Goal: Task Accomplishment & Management: Use online tool/utility

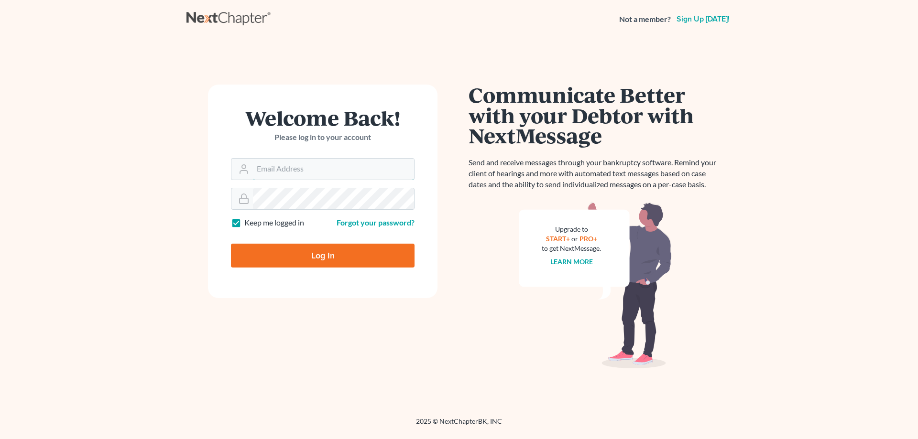
type input "[PERSON_NAME][EMAIL_ADDRESS][DOMAIN_NAME]"
click at [328, 255] on input "Log In" at bounding box center [323, 256] width 184 height 24
type input "Thinking..."
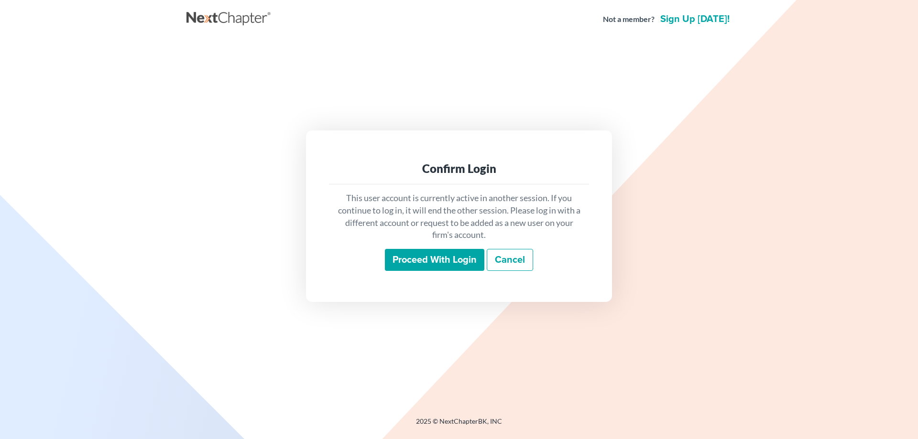
click at [412, 261] on input "Proceed with login" at bounding box center [434, 260] width 99 height 22
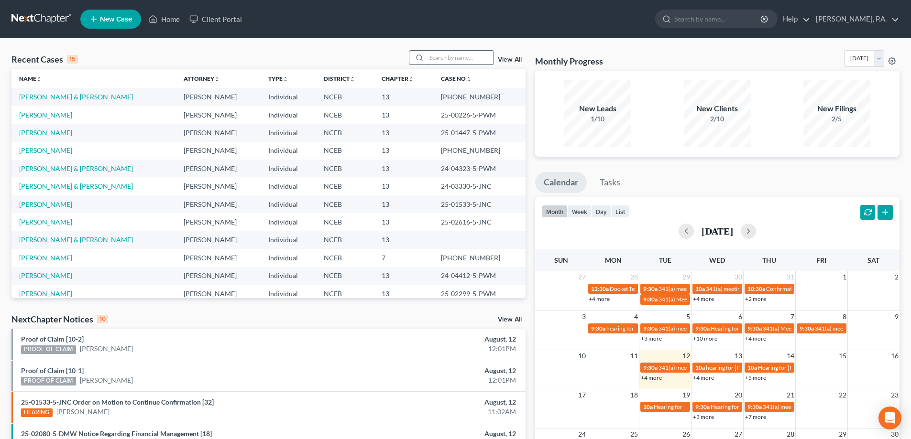
click at [451, 56] on input "search" at bounding box center [460, 58] width 67 height 14
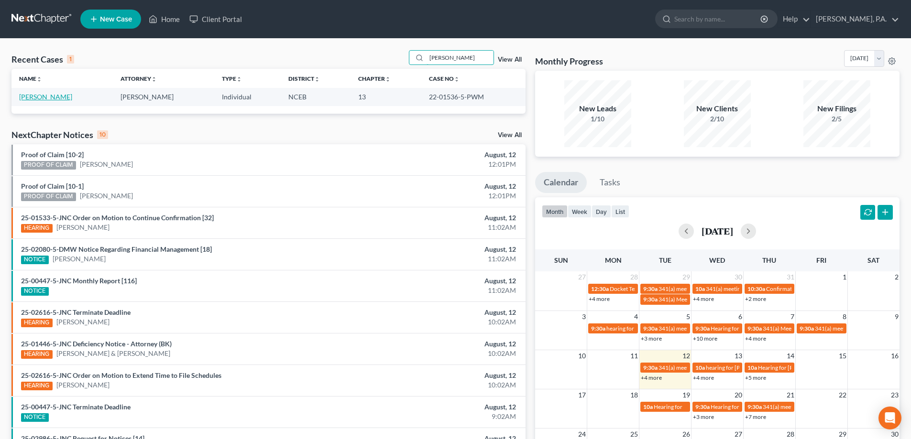
type input "whitted"
click at [59, 98] on link "Whitted, Paul" at bounding box center [45, 97] width 53 height 8
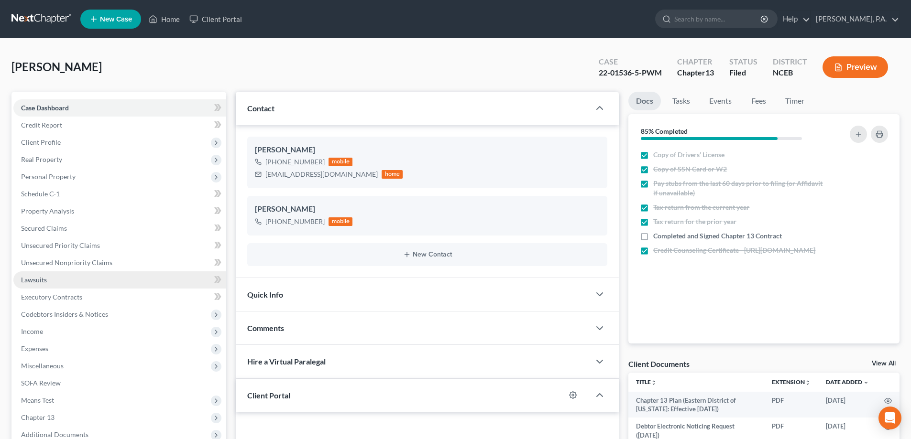
scroll to position [103, 0]
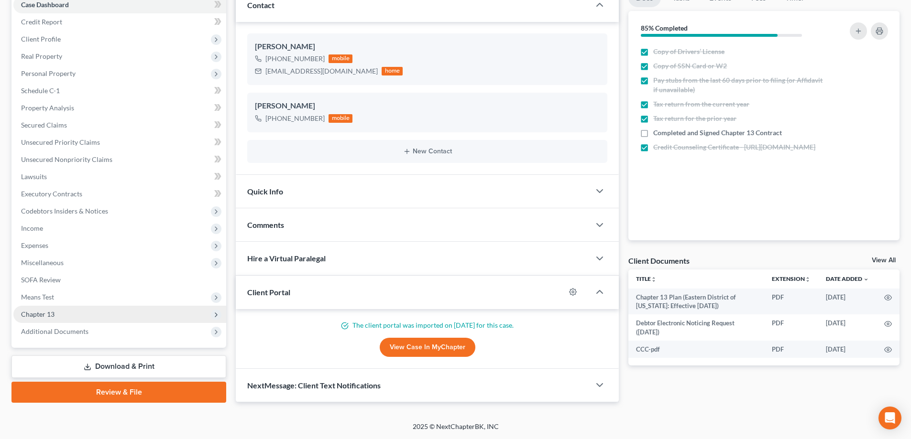
click at [103, 316] on span "Chapter 13" at bounding box center [119, 314] width 213 height 17
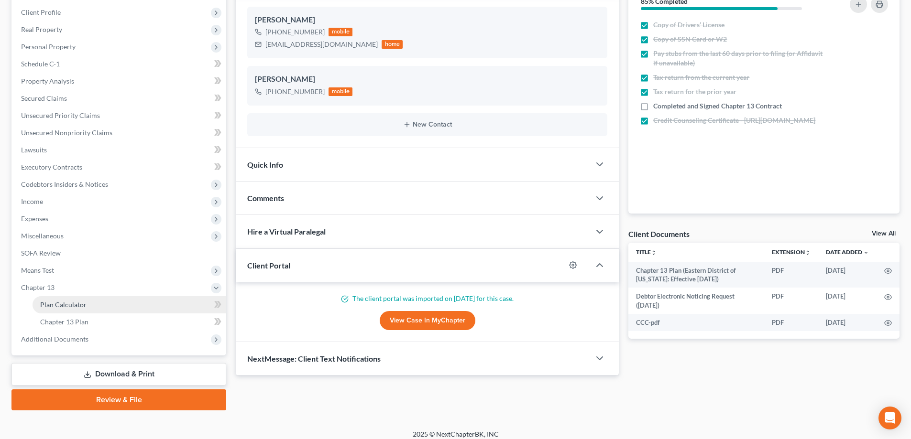
click at [116, 309] on link "Plan Calculator" at bounding box center [130, 304] width 194 height 17
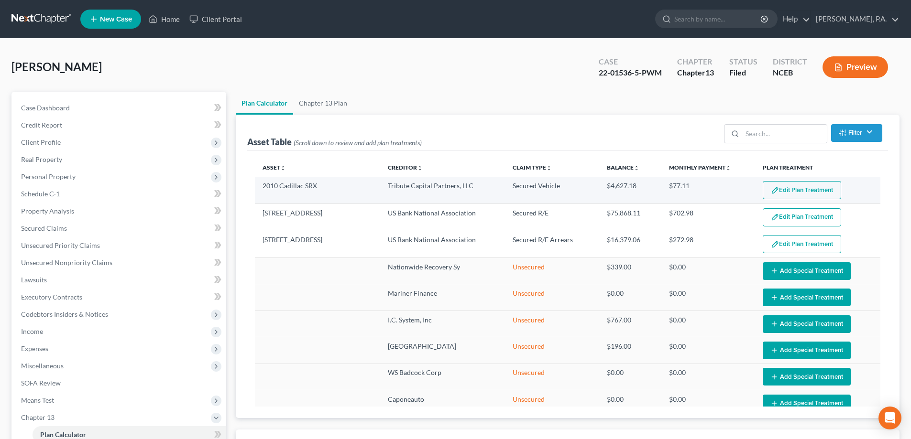
select select "59"
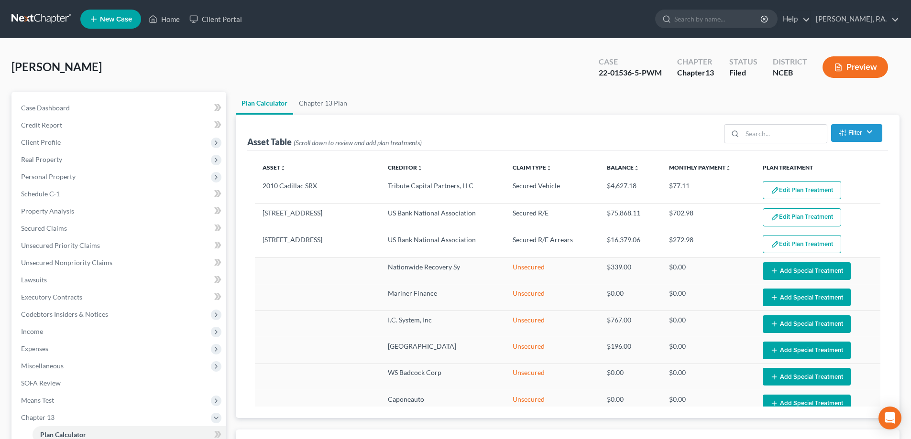
click at [39, 18] on link at bounding box center [41, 19] width 61 height 17
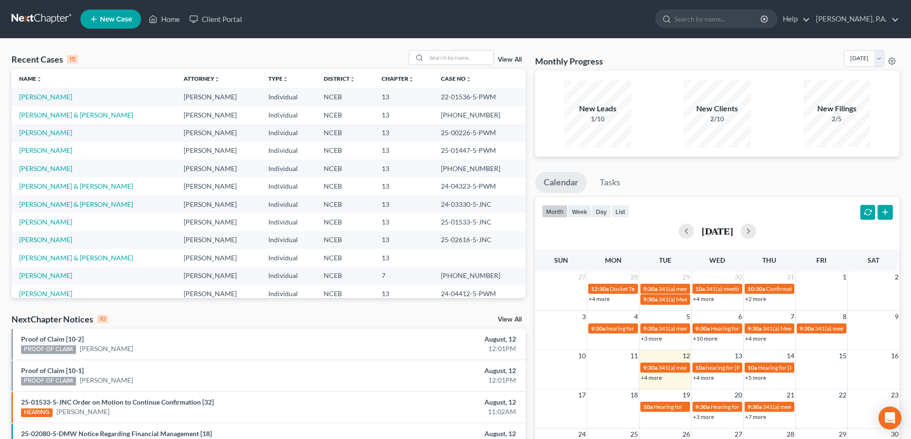
scroll to position [66, 0]
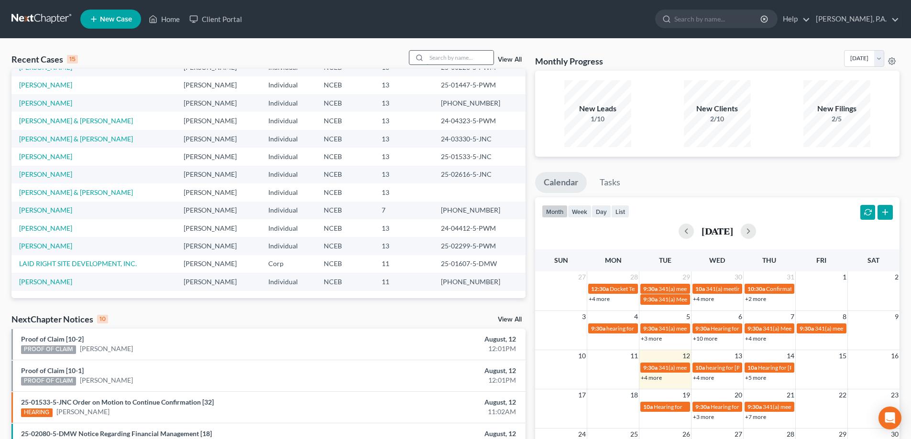
click at [464, 52] on input "search" at bounding box center [460, 58] width 67 height 14
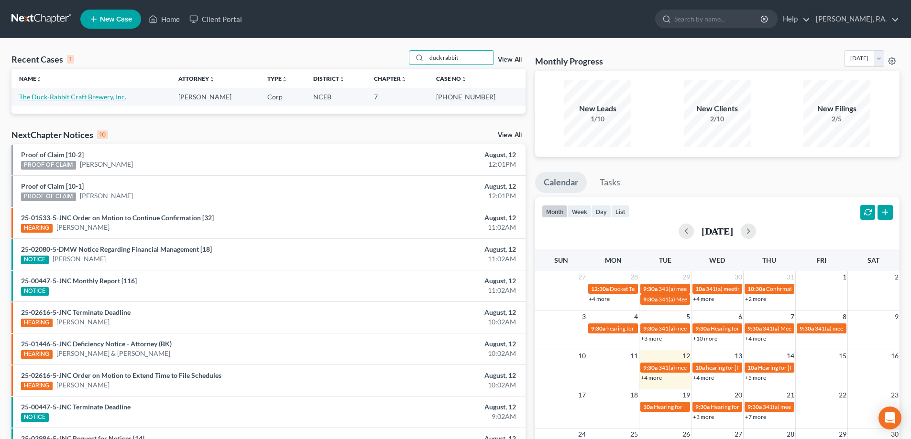
type input "duck rabbit"
click at [70, 99] on link "The Duck-Rabbit Craft Brewery, Inc." at bounding box center [72, 97] width 107 height 8
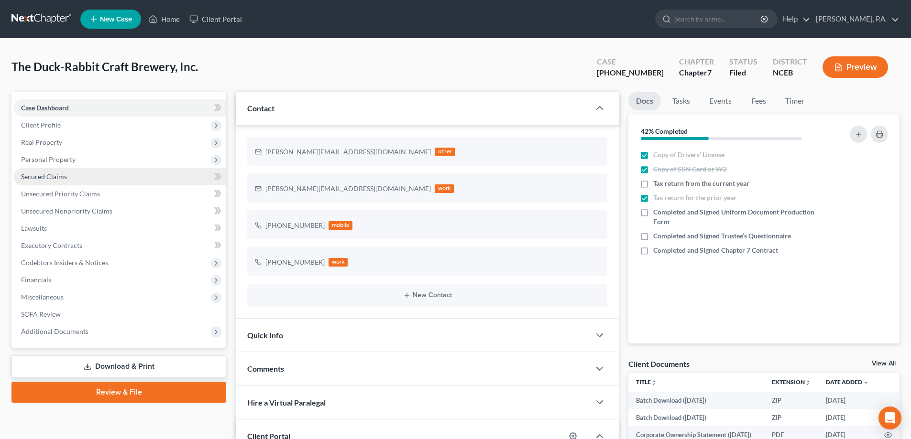
click at [70, 179] on link "Secured Claims" at bounding box center [119, 176] width 213 height 17
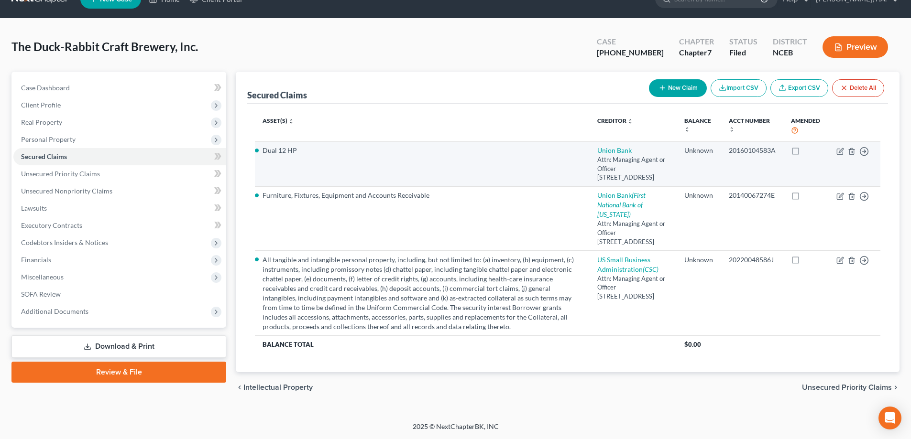
scroll to position [38, 0]
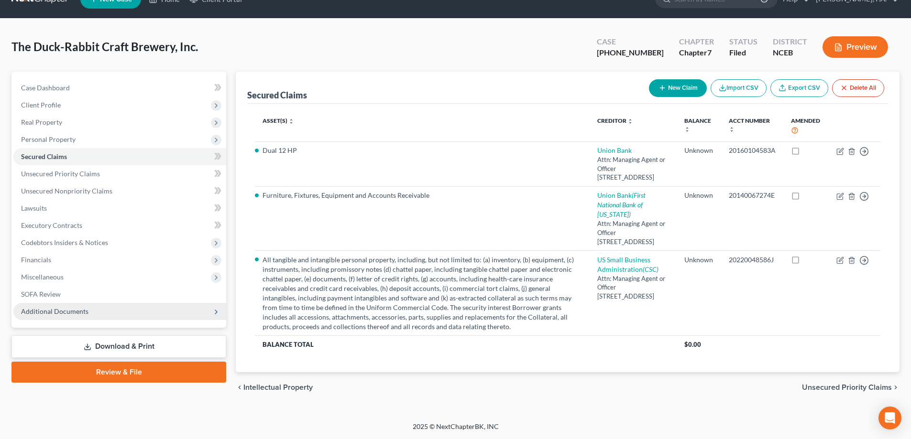
click at [88, 303] on span "Additional Documents" at bounding box center [119, 311] width 213 height 17
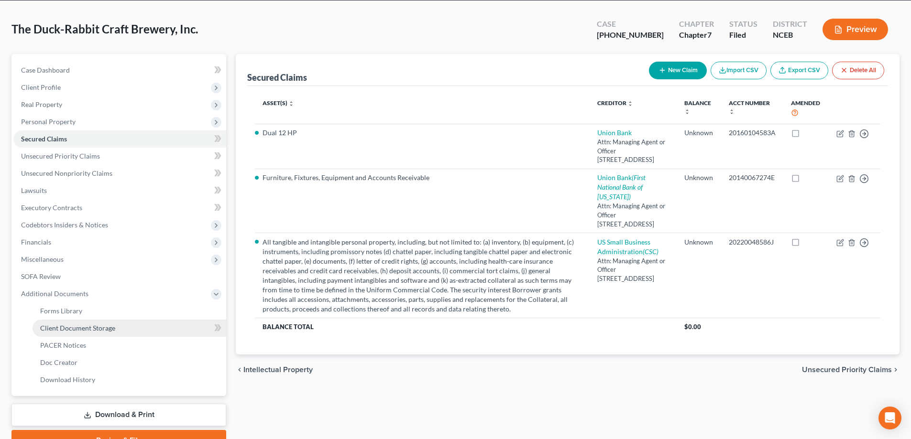
click at [116, 329] on link "Client Document Storage" at bounding box center [130, 328] width 194 height 17
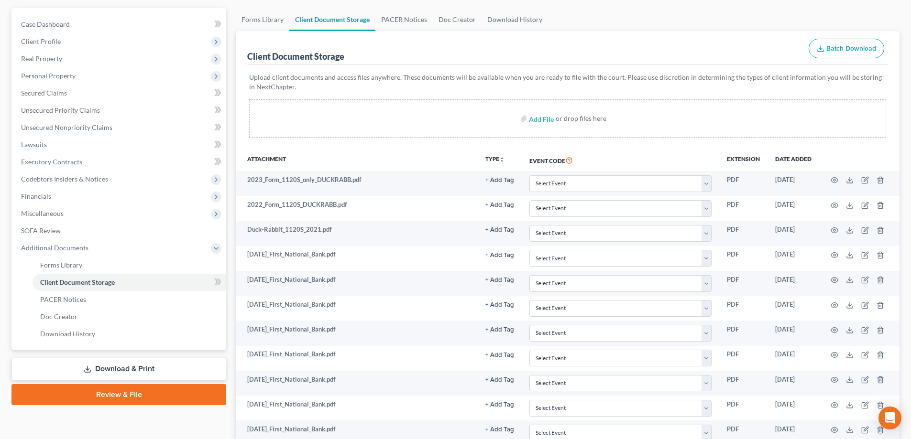
scroll to position [96, 0]
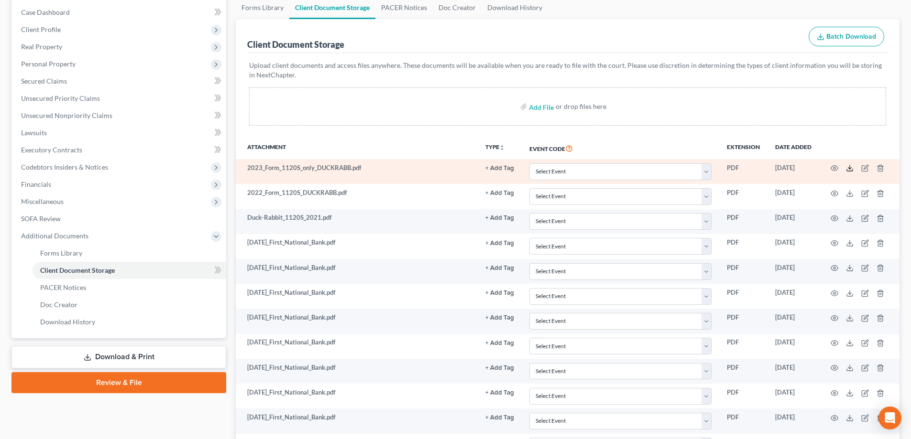
click at [851, 169] on polyline at bounding box center [849, 168] width 3 height 1
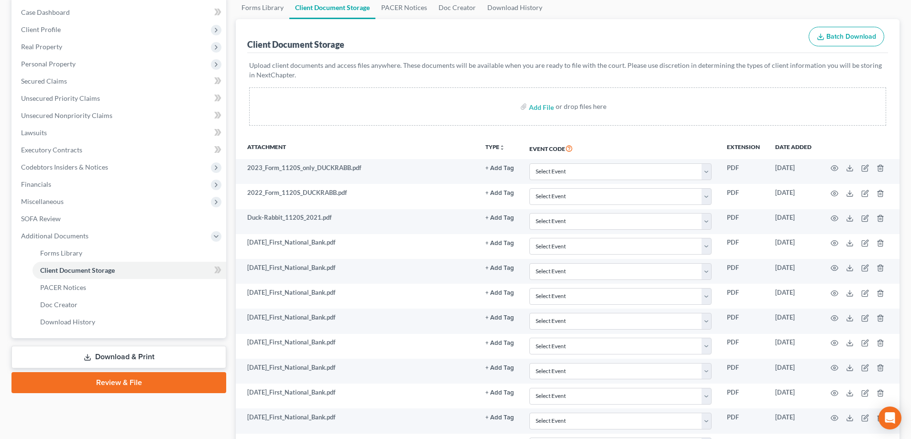
click at [846, 39] on span "Batch Download" at bounding box center [851, 37] width 50 height 8
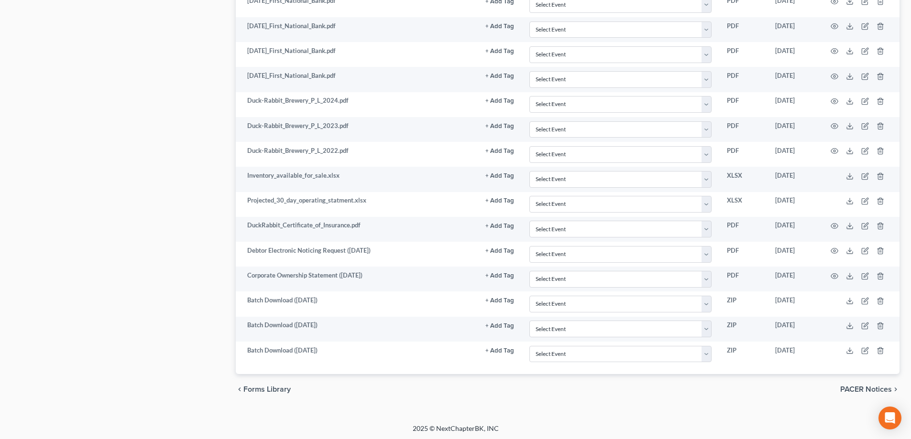
scroll to position [539, 0]
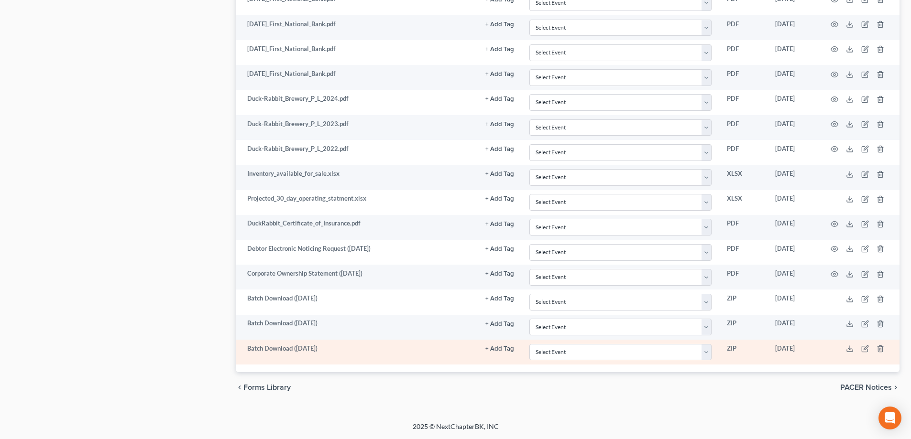
click at [339, 345] on td "Batch Download (08/12/25)" at bounding box center [357, 352] width 242 height 25
click at [853, 351] on icon at bounding box center [850, 349] width 8 height 8
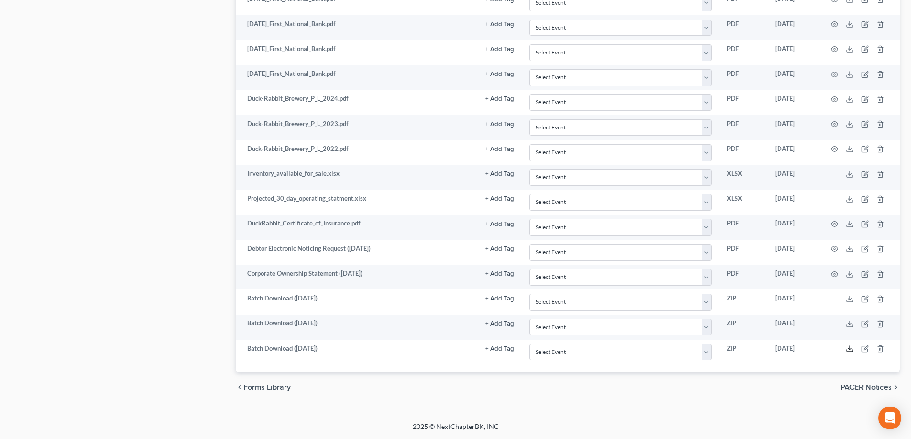
scroll to position [0, 0]
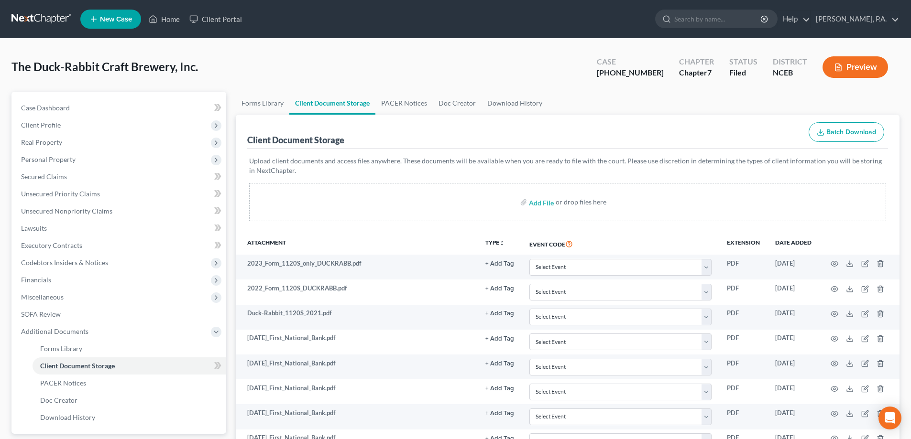
click at [33, 20] on link at bounding box center [41, 19] width 61 height 17
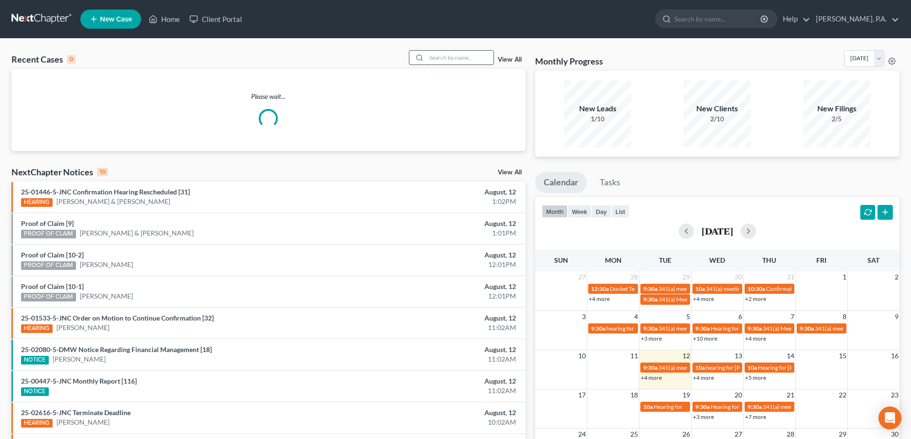
click at [448, 54] on input "search" at bounding box center [460, 58] width 67 height 14
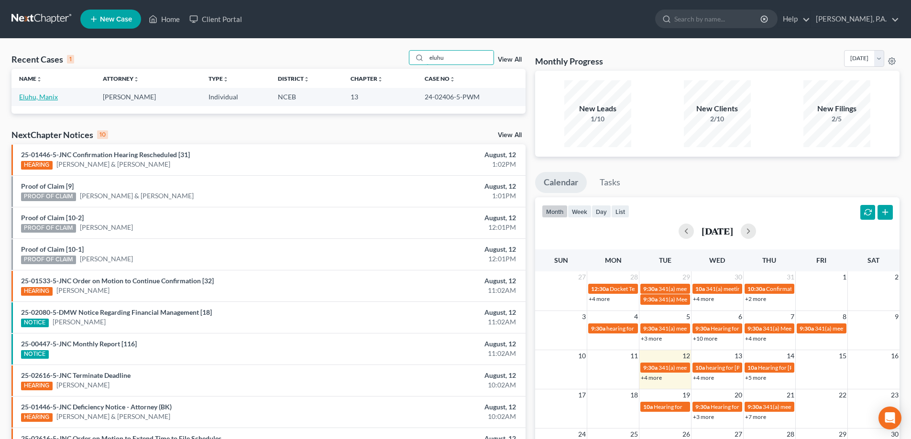
type input "eluhu"
click at [45, 101] on link "Eluhu, Manix" at bounding box center [38, 97] width 39 height 8
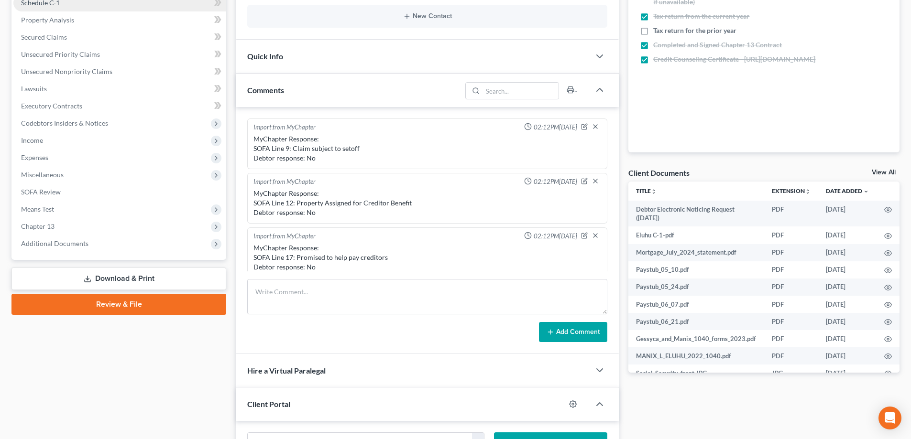
scroll to position [170, 0]
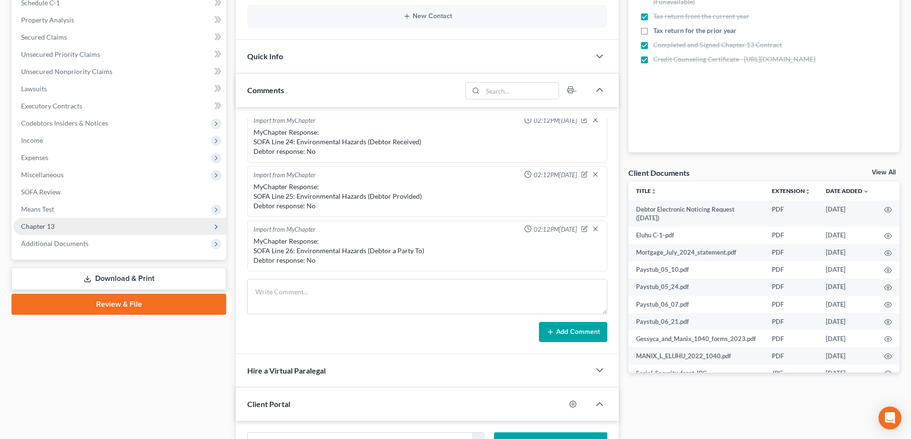
click at [82, 230] on span "Chapter 13" at bounding box center [119, 226] width 213 height 17
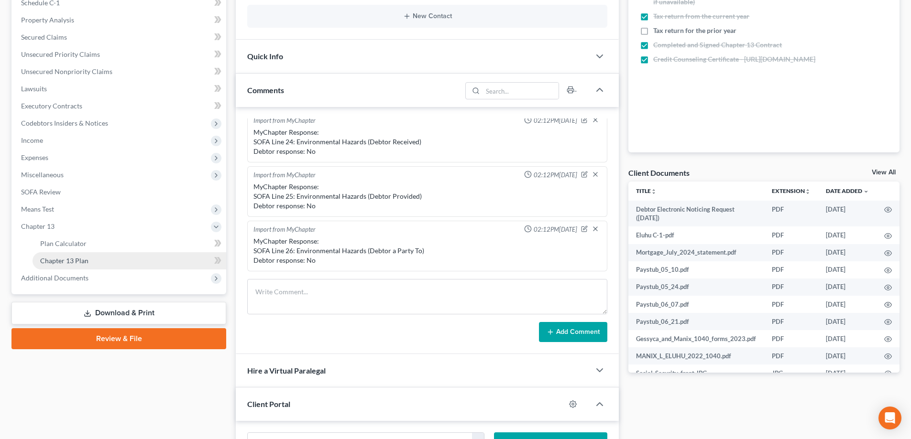
click at [97, 254] on link "Chapter 13 Plan" at bounding box center [130, 260] width 194 height 17
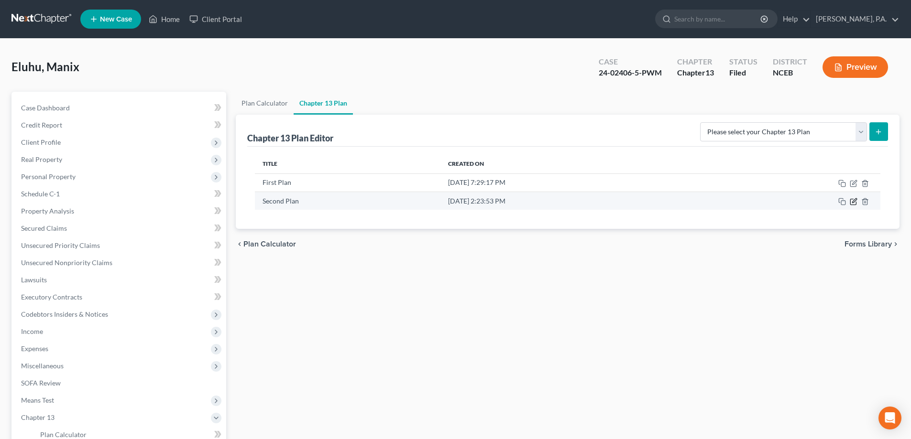
click at [852, 201] on icon "button" at bounding box center [854, 202] width 8 height 8
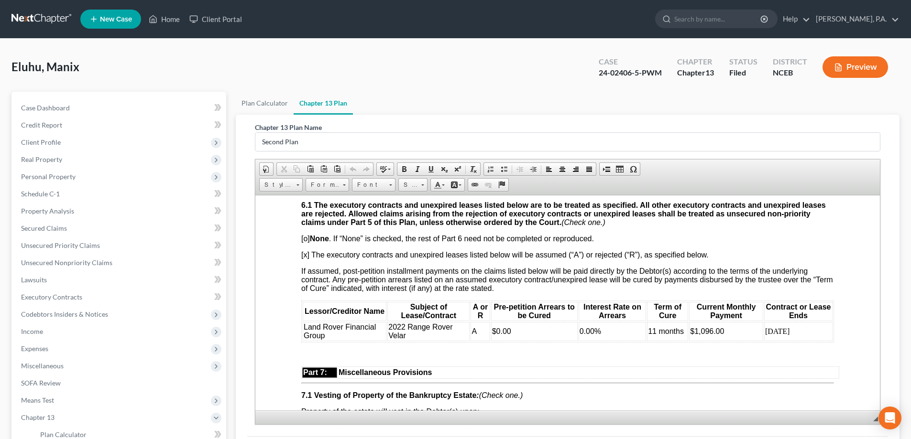
scroll to position [2295, 0]
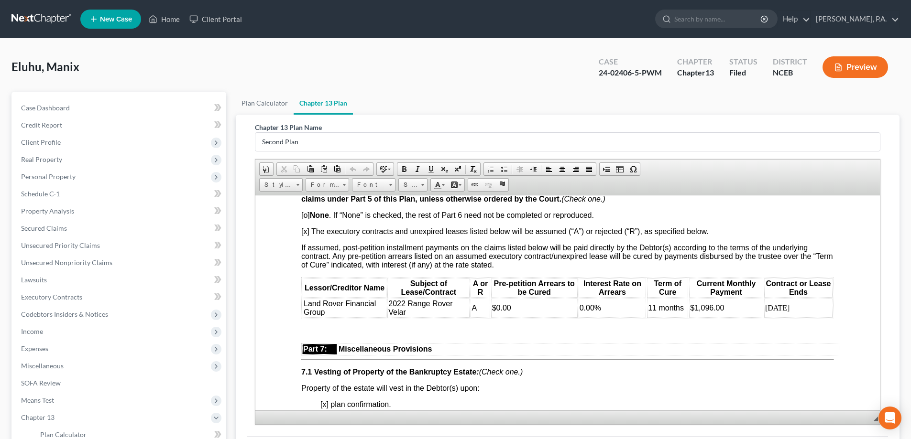
click at [59, 25] on link at bounding box center [41, 19] width 61 height 17
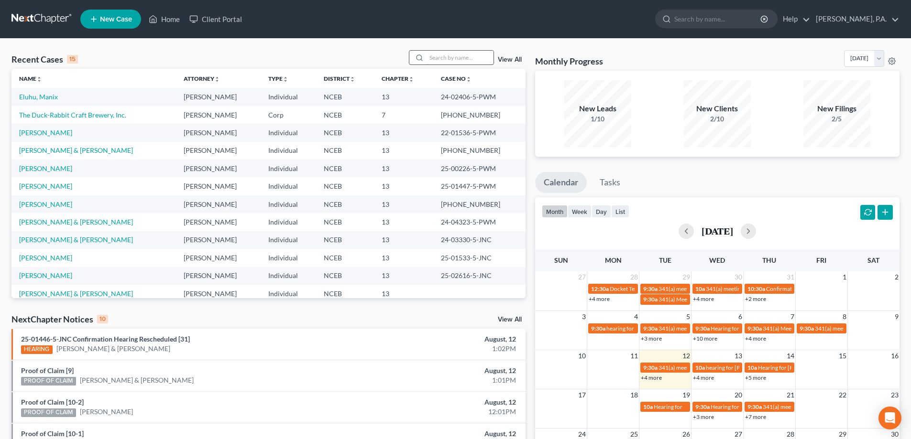
click at [438, 57] on input "search" at bounding box center [460, 58] width 67 height 14
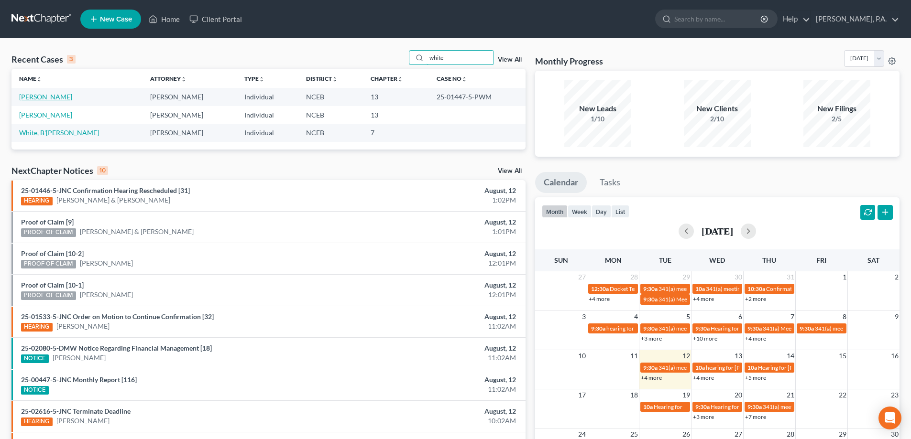
type input "white"
click at [57, 100] on link "[PERSON_NAME]" at bounding box center [45, 97] width 53 height 8
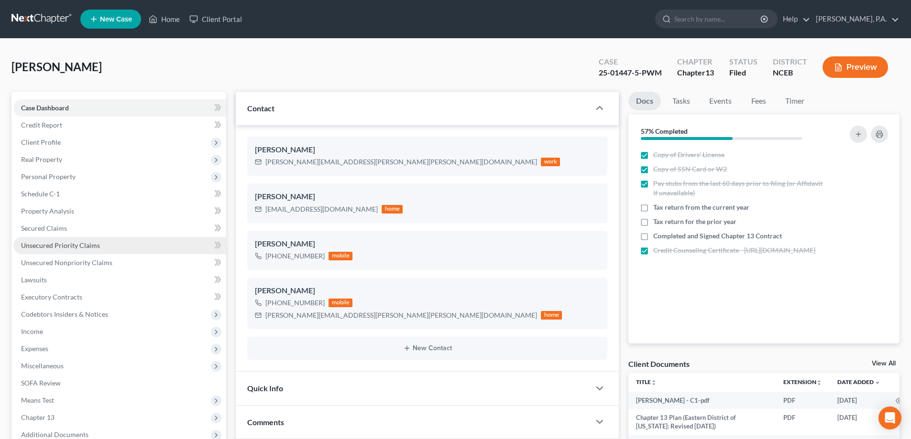
scroll to position [96, 0]
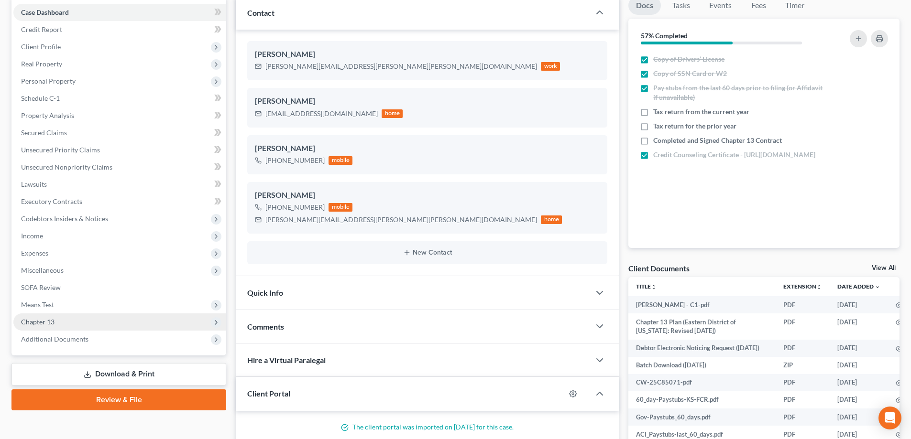
click at [149, 328] on span "Chapter 13" at bounding box center [119, 322] width 213 height 17
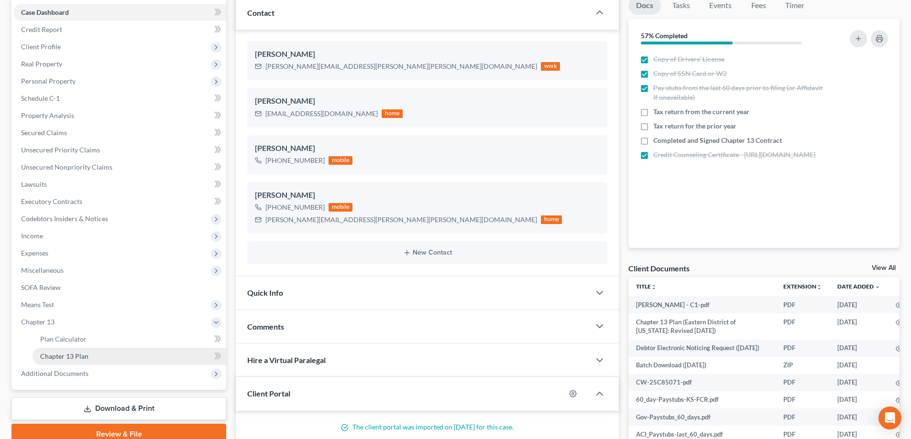
click at [157, 352] on link "Chapter 13 Plan" at bounding box center [130, 356] width 194 height 17
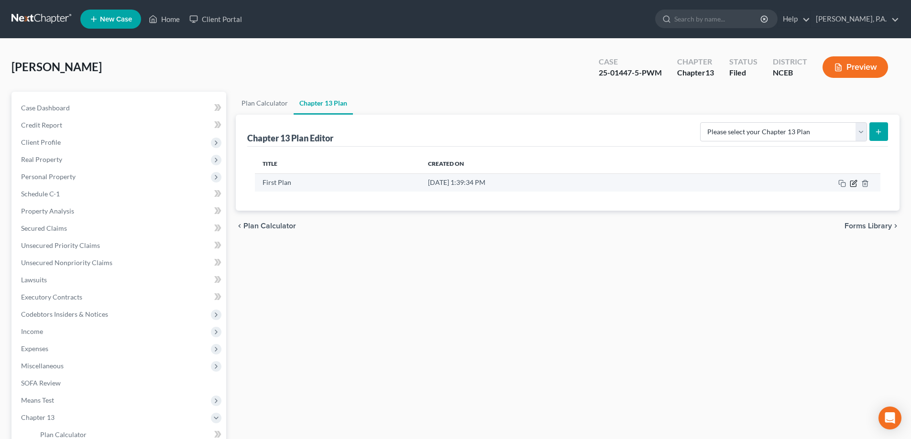
click at [850, 184] on icon "button" at bounding box center [854, 184] width 8 height 8
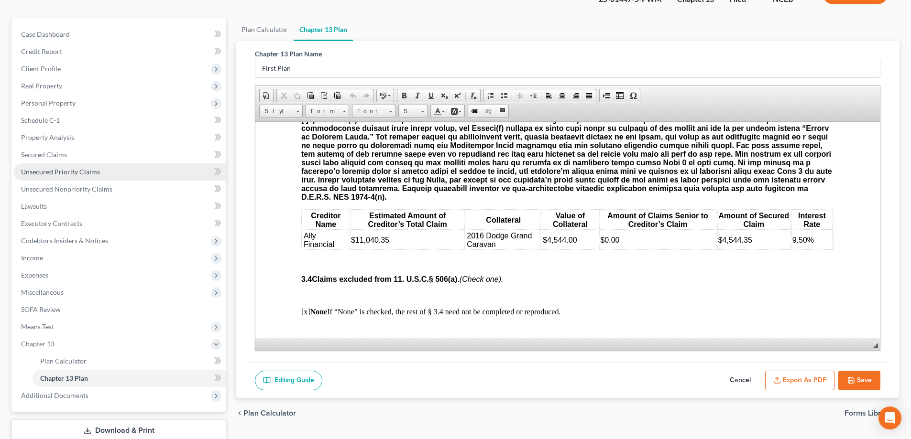
scroll to position [138, 0]
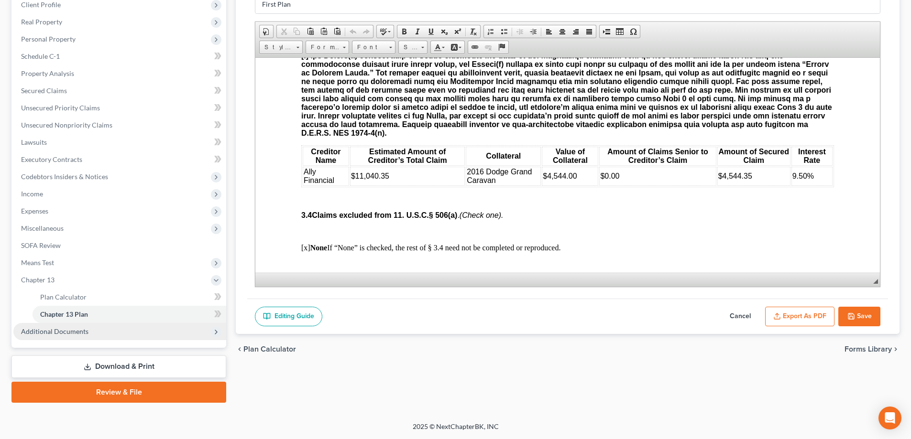
click at [122, 332] on span "Additional Documents" at bounding box center [119, 331] width 213 height 17
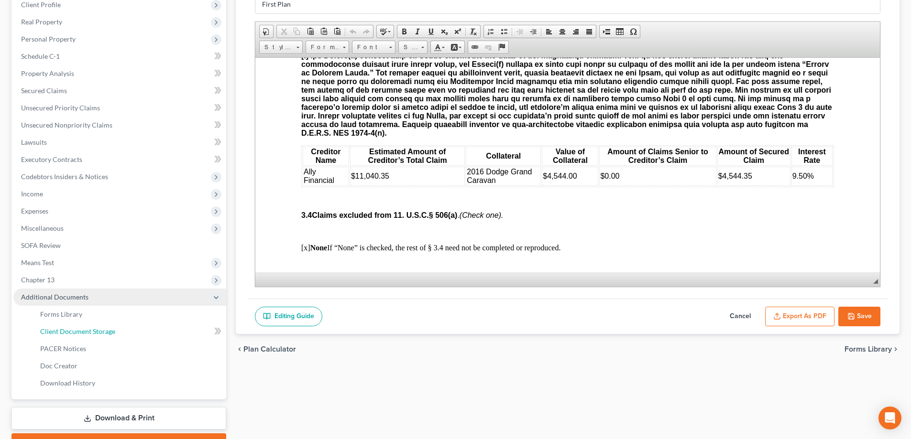
click at [122, 332] on link "Client Document Storage" at bounding box center [130, 331] width 194 height 17
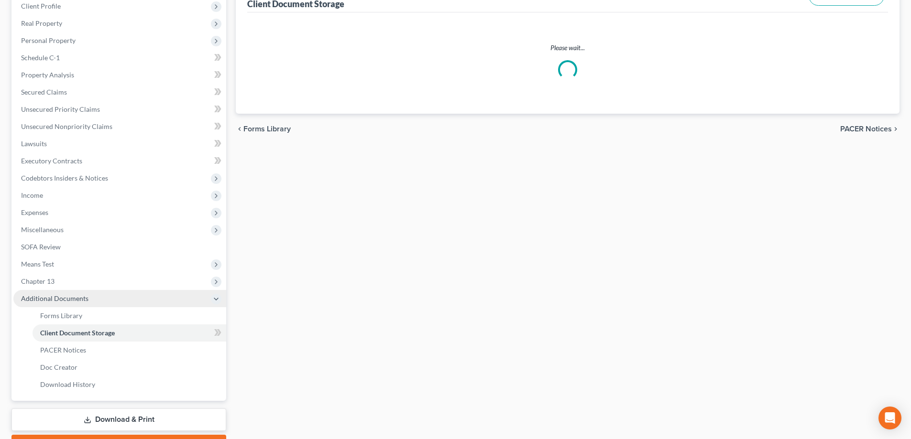
scroll to position [22, 0]
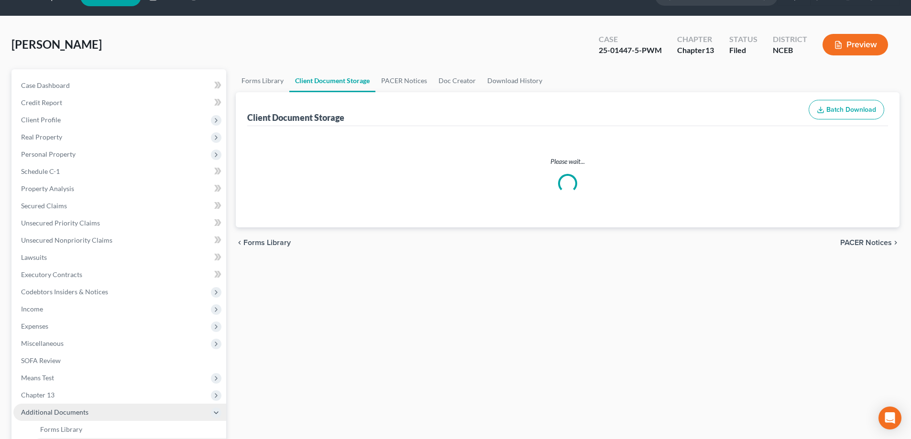
select select "0"
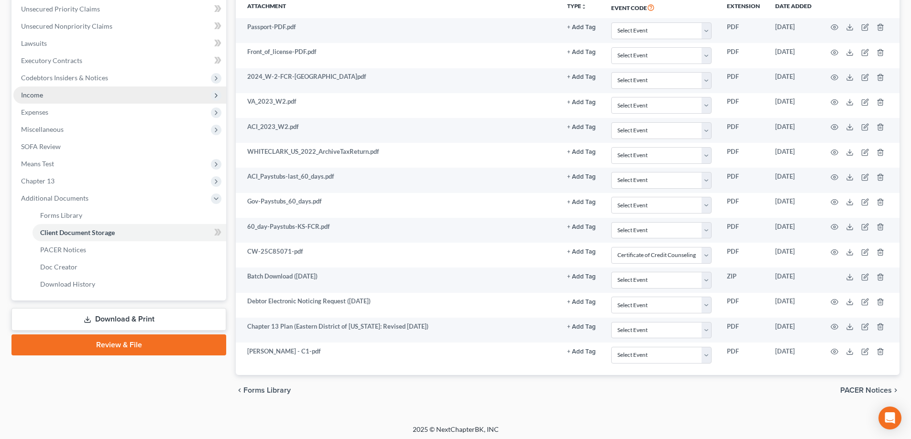
scroll to position [240, 0]
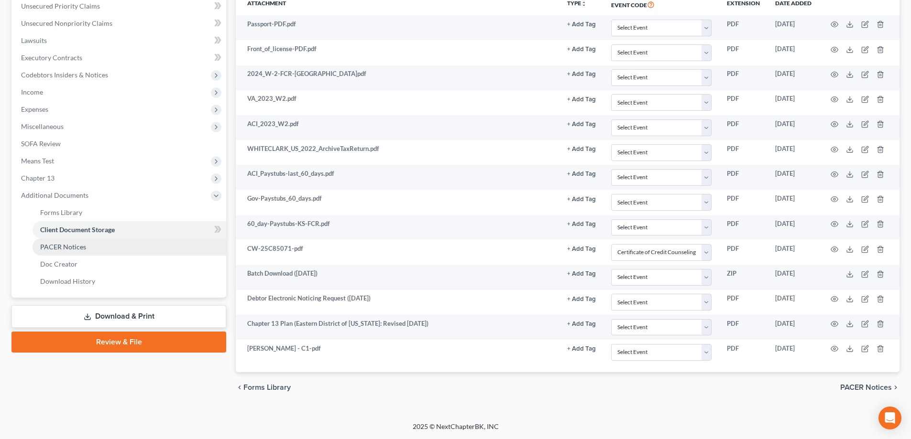
click at [105, 247] on link "PACER Notices" at bounding box center [130, 247] width 194 height 17
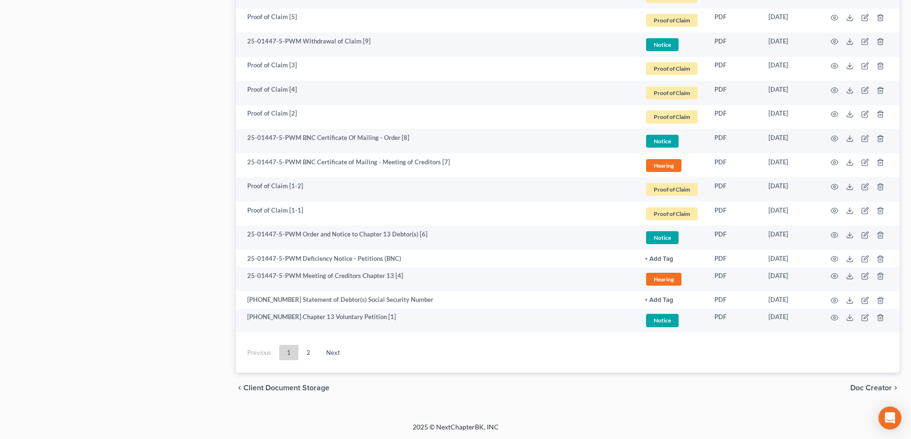
scroll to position [1647, 0]
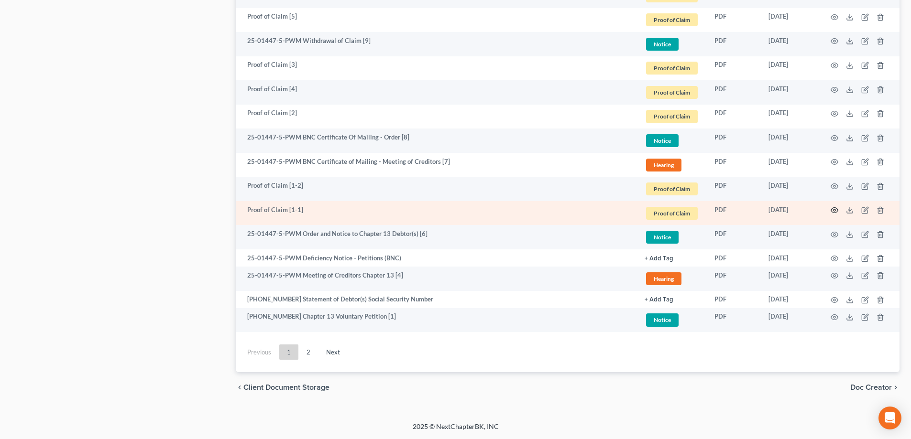
click at [835, 210] on icon "button" at bounding box center [835, 211] width 8 height 8
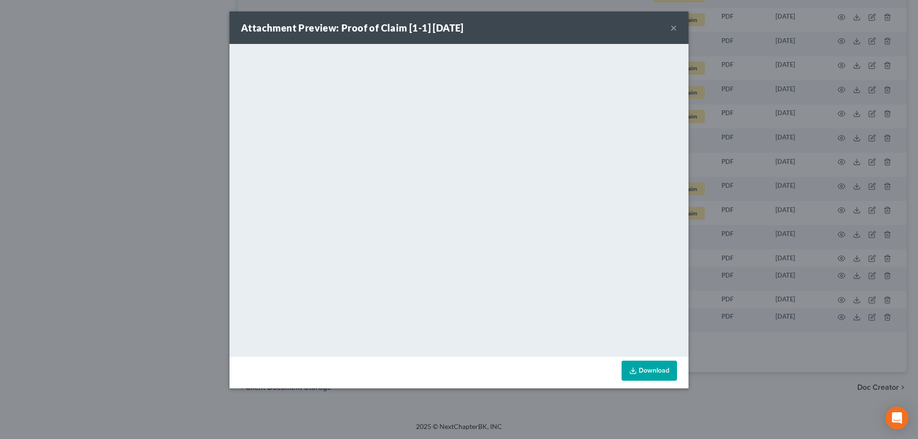
click at [673, 26] on button "×" at bounding box center [673, 27] width 7 height 11
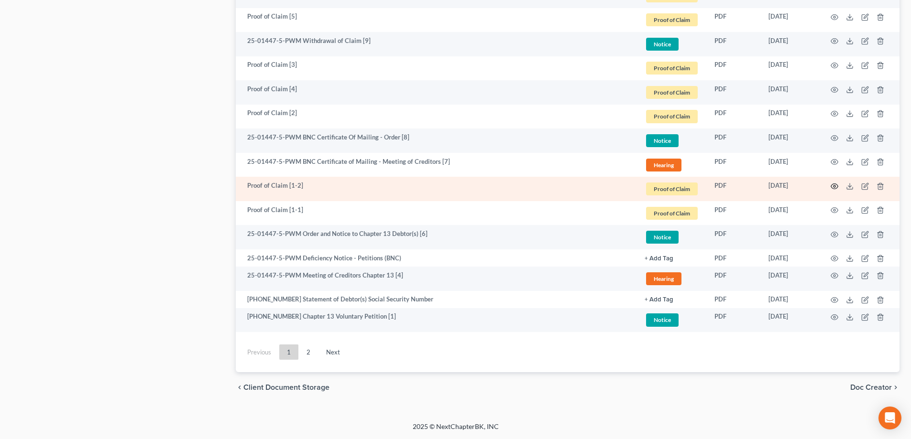
click at [833, 184] on icon "button" at bounding box center [834, 186] width 7 height 5
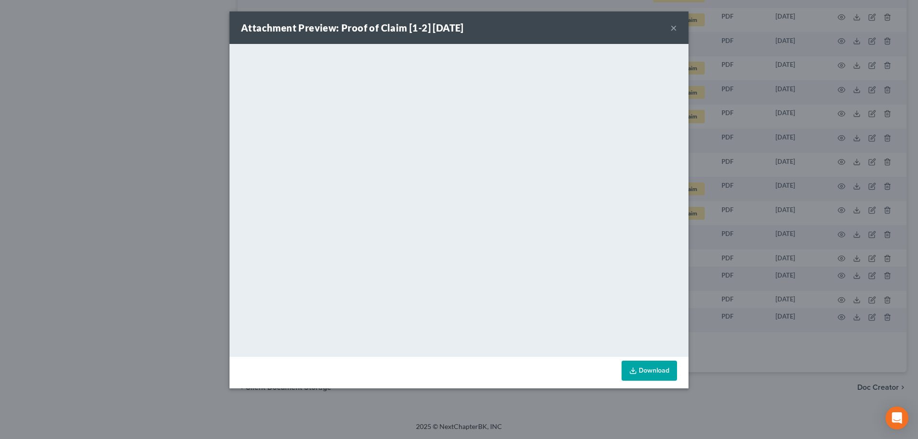
click at [675, 32] on button "×" at bounding box center [673, 27] width 7 height 11
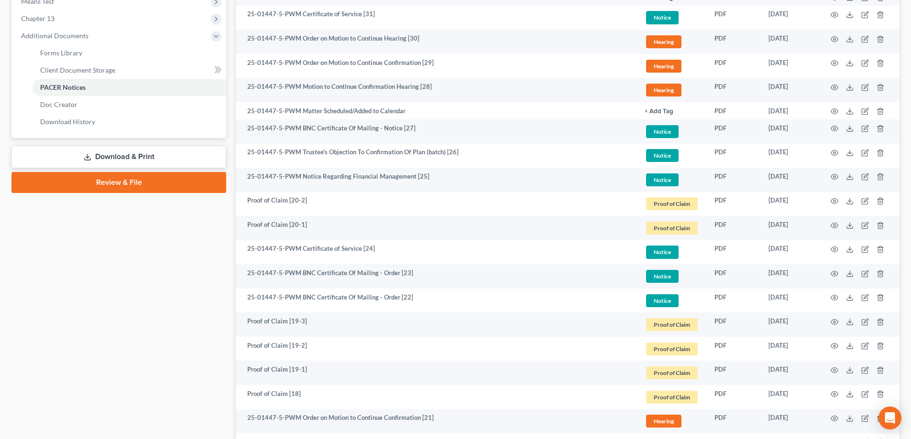
scroll to position [404, 0]
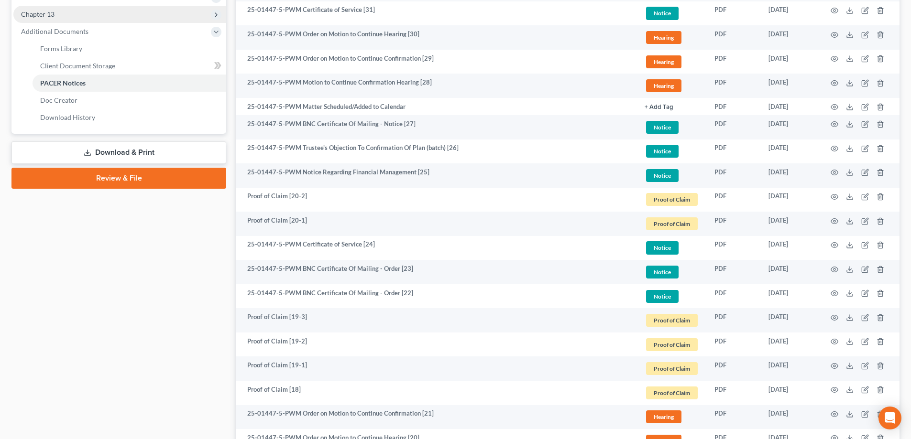
click at [113, 14] on span "Chapter 13" at bounding box center [119, 14] width 213 height 17
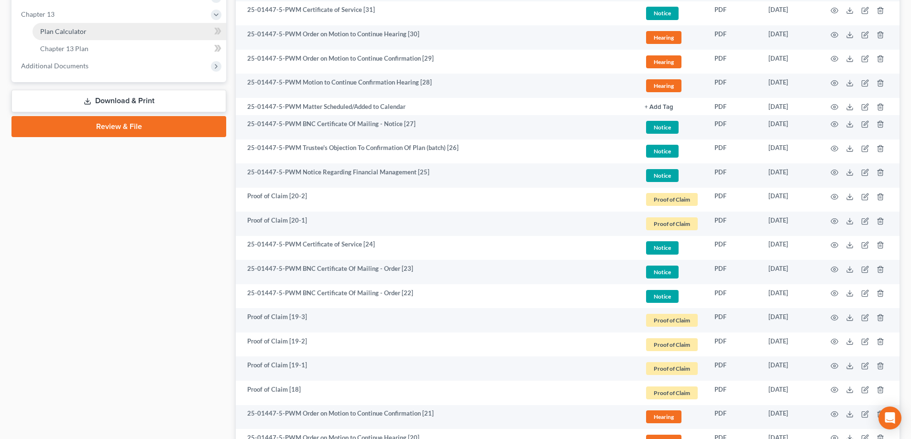
click at [118, 34] on link "Plan Calculator" at bounding box center [130, 31] width 194 height 17
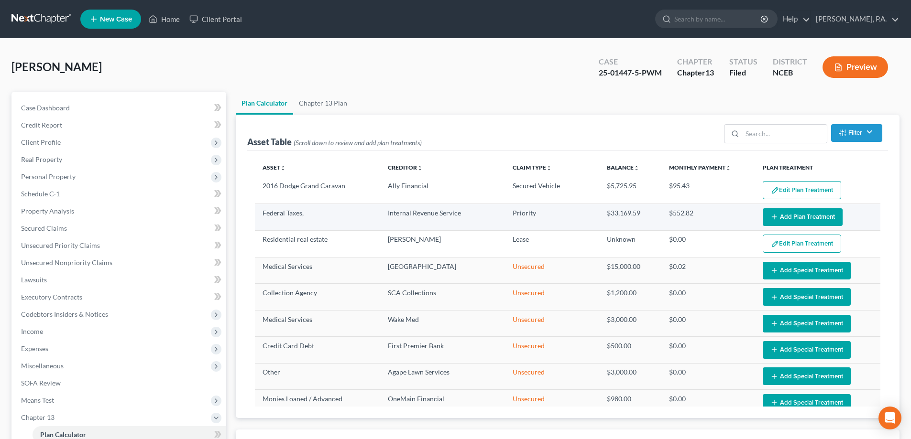
select select "59"
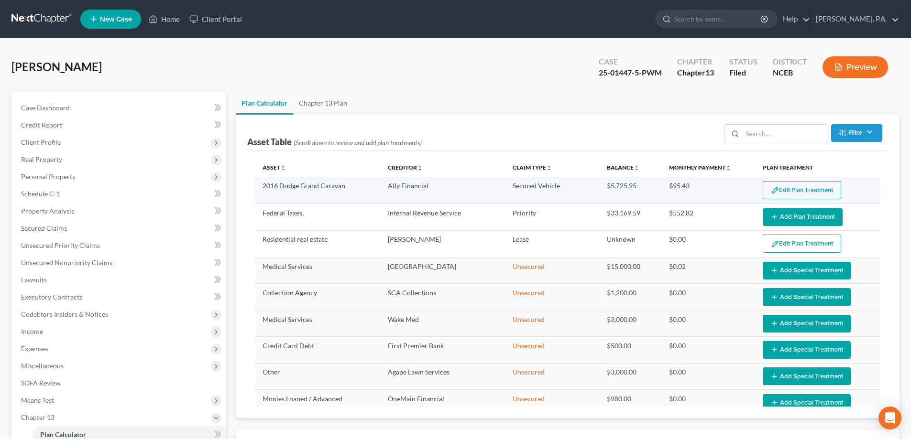
click at [771, 187] on img "button" at bounding box center [775, 190] width 8 height 8
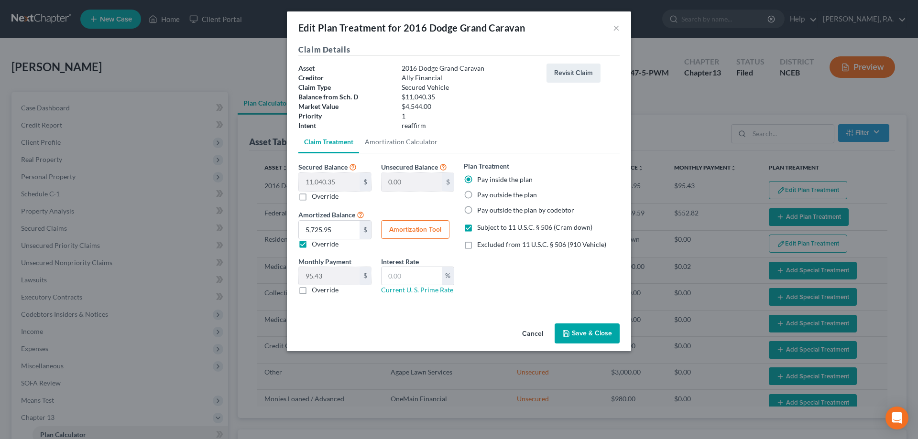
click at [384, 231] on button "Amortization Tool" at bounding box center [415, 229] width 68 height 19
type input "11,040.35"
type input "60"
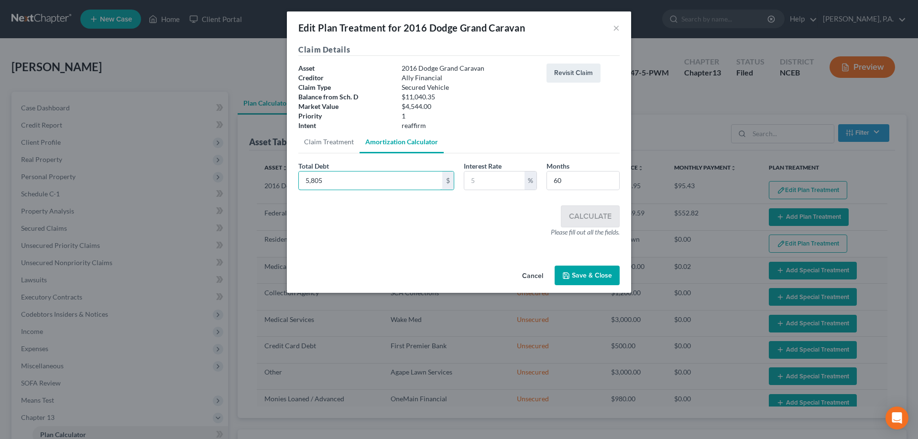
type input "5,805"
click at [486, 177] on input "text" at bounding box center [494, 181] width 60 height 18
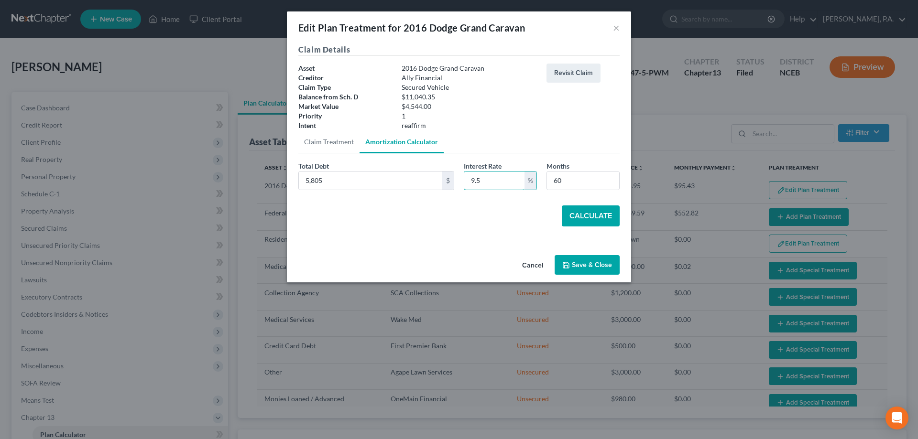
type input "9.5"
click at [566, 214] on button "Calculate" at bounding box center [591, 216] width 58 height 21
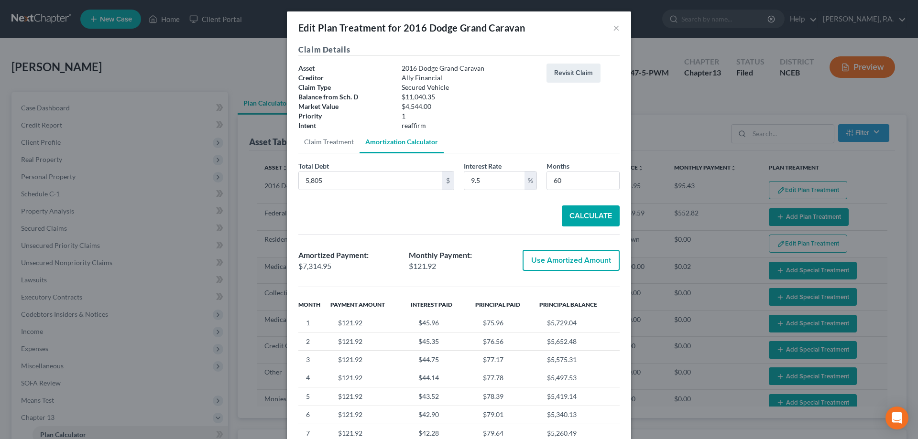
click at [564, 265] on button "Use Amortized Amount" at bounding box center [571, 260] width 97 height 21
type input "7,314.94"
type input "121.91"
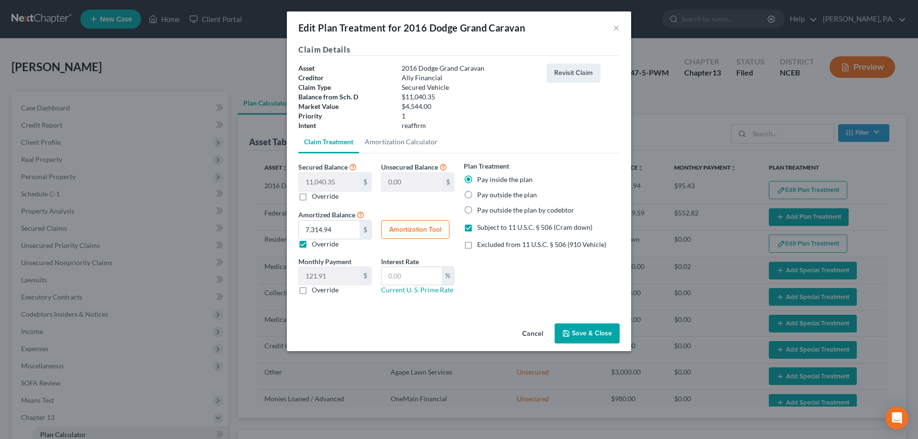
click at [565, 333] on icon "button" at bounding box center [566, 334] width 8 height 8
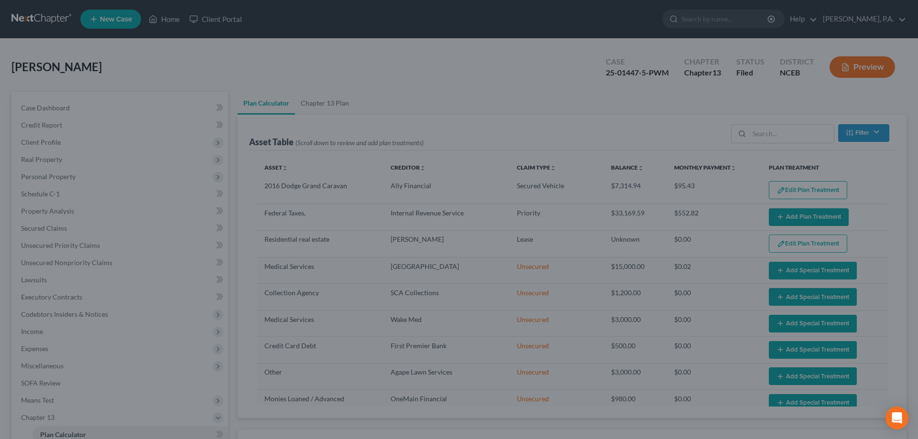
select select "59"
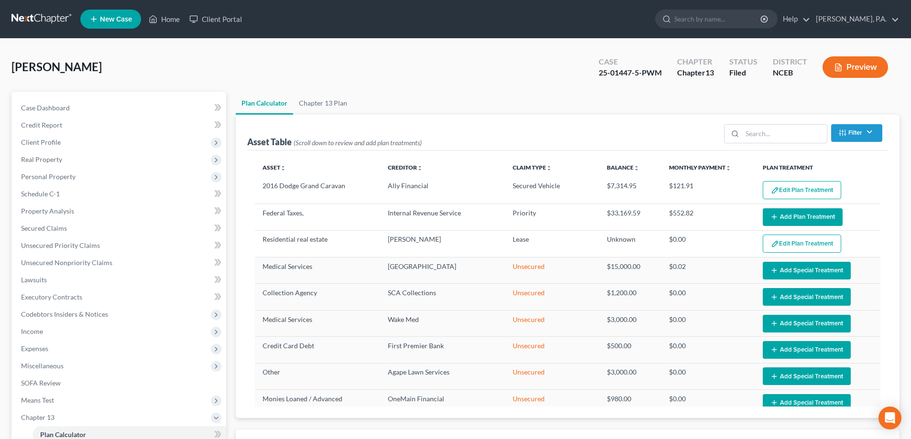
click at [52, 21] on link at bounding box center [41, 19] width 61 height 17
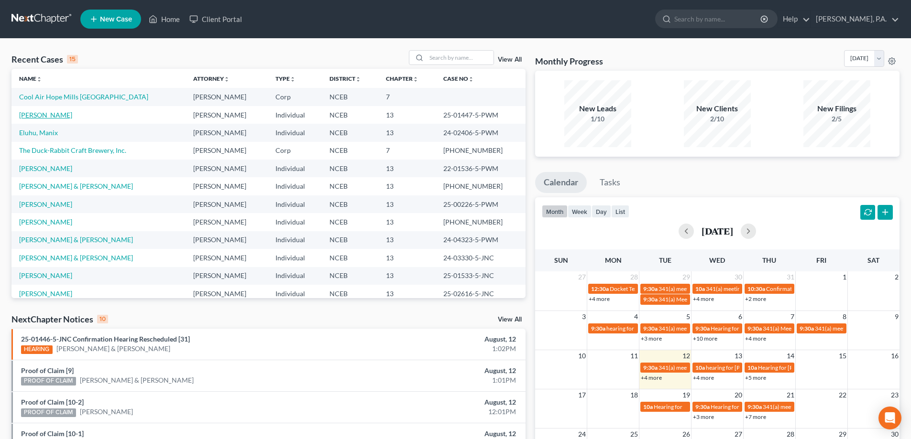
click at [32, 115] on link "[PERSON_NAME]" at bounding box center [45, 115] width 53 height 8
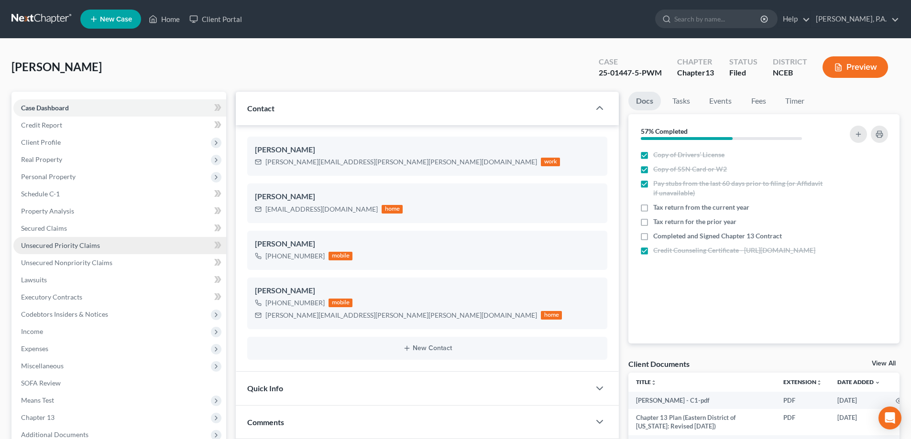
click at [57, 248] on span "Unsecured Priority Claims" at bounding box center [60, 245] width 79 height 8
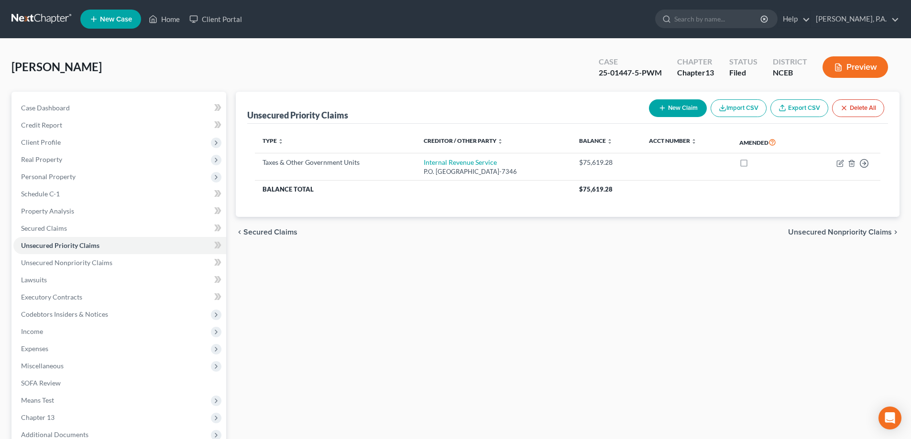
click at [689, 103] on button "New Claim" at bounding box center [678, 108] width 58 height 18
select select "0"
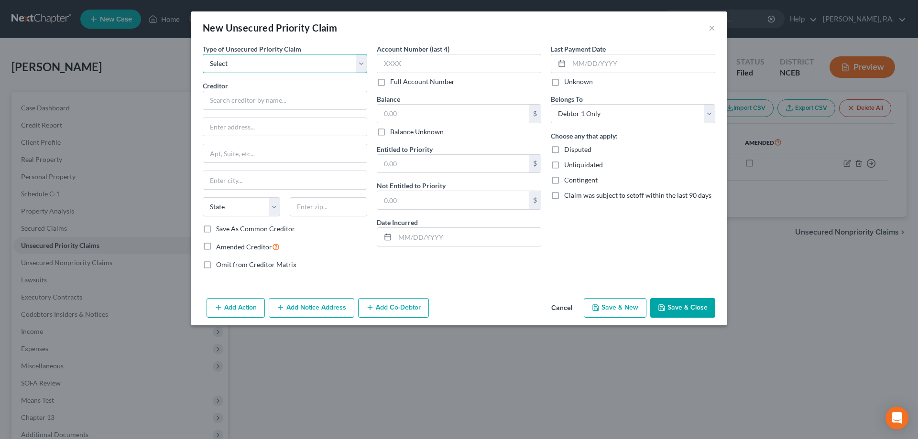
click at [287, 62] on select "Select Taxes & Other Government Units Domestic Support Obligations Extensions o…" at bounding box center [285, 63] width 164 height 19
select select "0"
click at [203, 54] on select "Select Taxes & Other Government Units Domestic Support Obligations Extensions o…" at bounding box center [285, 63] width 164 height 19
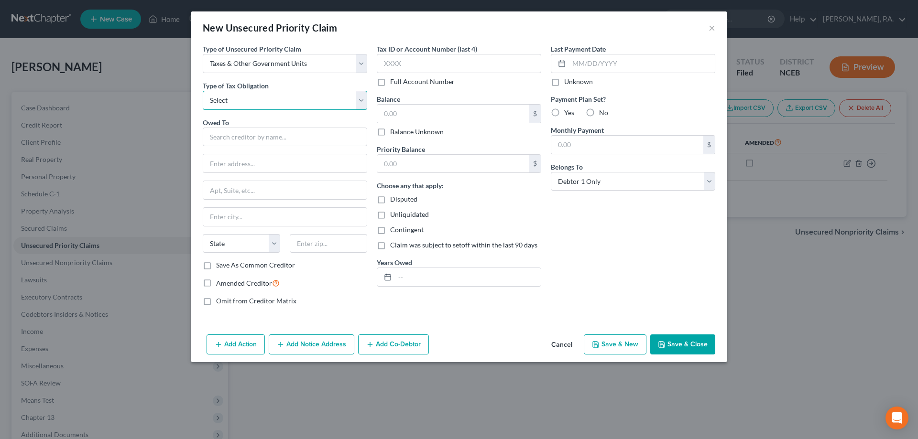
click at [283, 104] on select "Select Federal City State Franchise Tax Board Other" at bounding box center [285, 100] width 164 height 19
select select "2"
click at [203, 91] on select "Select Federal City State Franchise Tax Board Other" at bounding box center [285, 100] width 164 height 19
click at [273, 133] on input "text" at bounding box center [285, 137] width 164 height 19
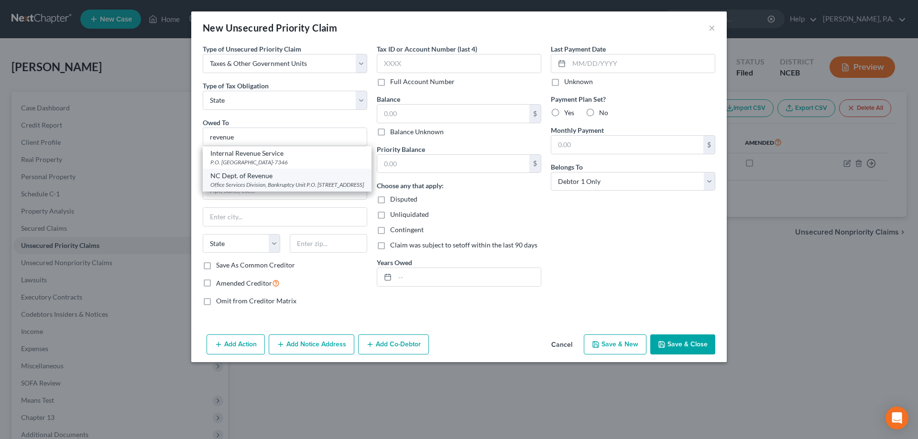
click at [261, 184] on div "Office Services Division, Bankruptcy Unit P.O. [STREET_ADDRESS]" at bounding box center [286, 185] width 153 height 8
type input "NC Dept. of Revenue"
type input "Office Services Division, Bankruptcy Unit"
type input "P.O. Box 1168"
type input "[GEOGRAPHIC_DATA]"
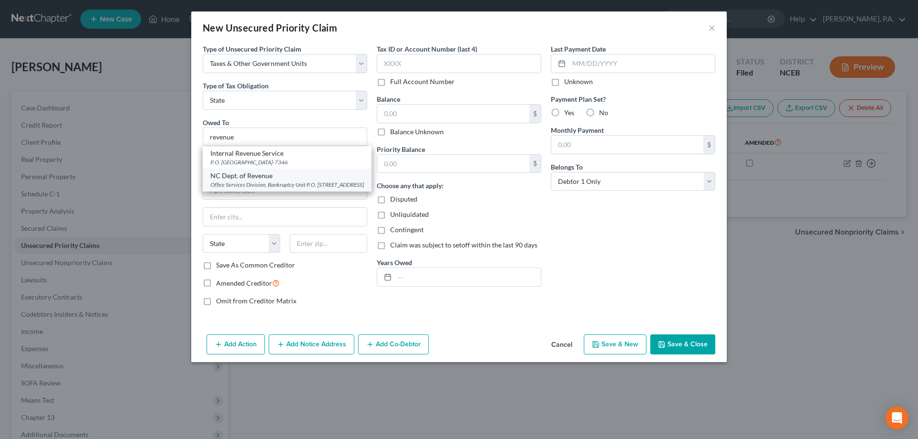
select select "28"
type input "27602-1168"
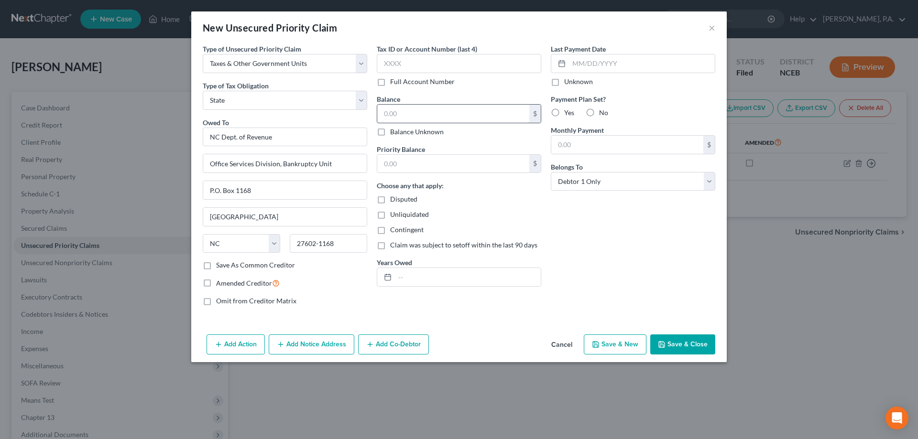
click at [396, 110] on input "text" at bounding box center [453, 114] width 152 height 18
paste input "18954.86"
type input "18,954.86"
click at [395, 164] on input "text" at bounding box center [453, 164] width 152 height 18
paste input "8733.18"
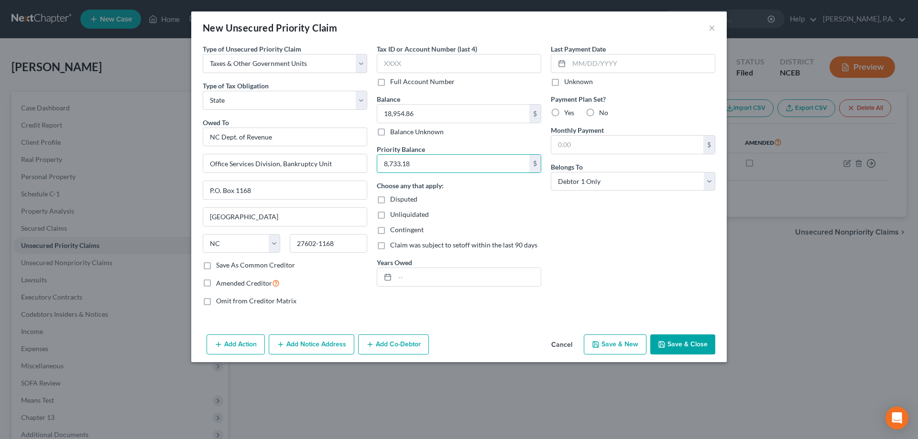
type input "8,733.18"
click at [599, 109] on label "No" at bounding box center [603, 113] width 9 height 10
click at [603, 109] on input "No" at bounding box center [606, 111] width 6 height 6
radio input "true"
click at [670, 337] on button "Save & Close" at bounding box center [682, 345] width 65 height 20
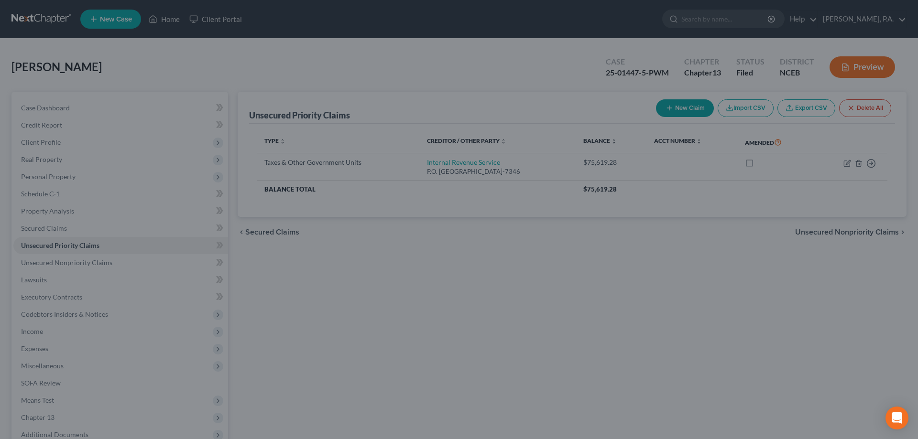
type input "0.00"
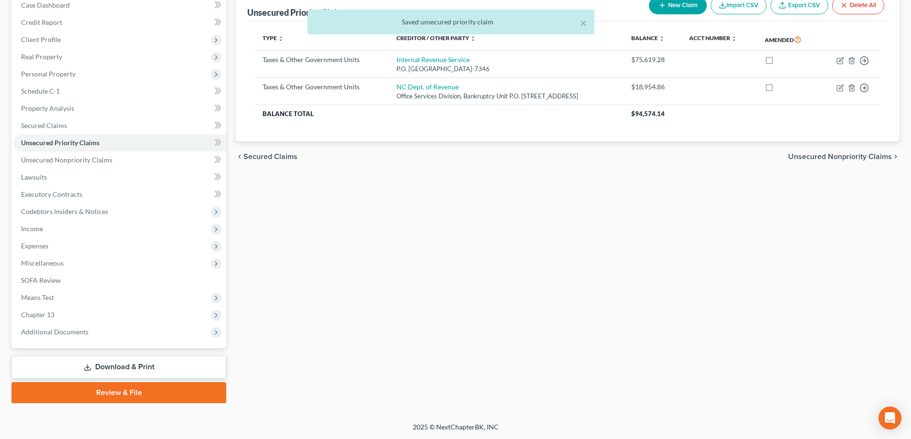
scroll to position [103, 0]
click at [185, 309] on span "Chapter 13" at bounding box center [119, 314] width 213 height 17
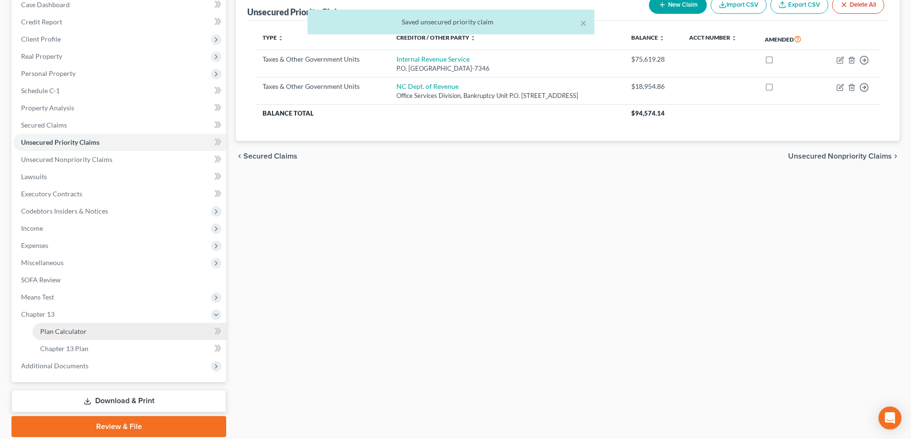
click at [188, 328] on link "Plan Calculator" at bounding box center [130, 331] width 194 height 17
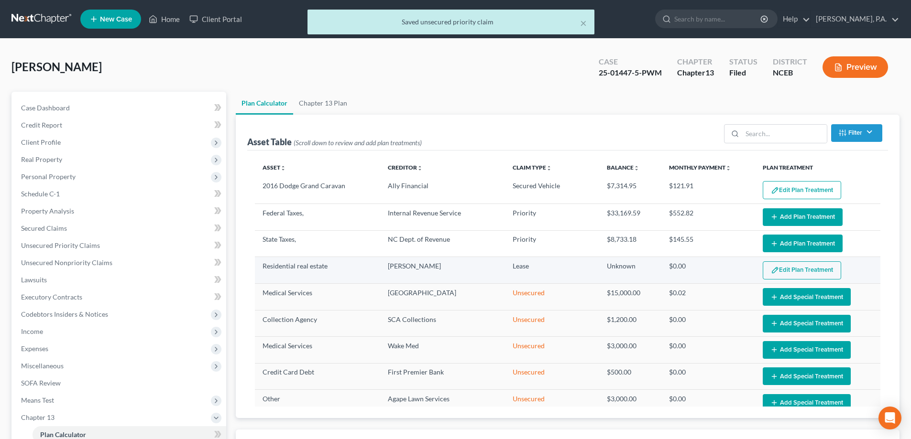
select select "59"
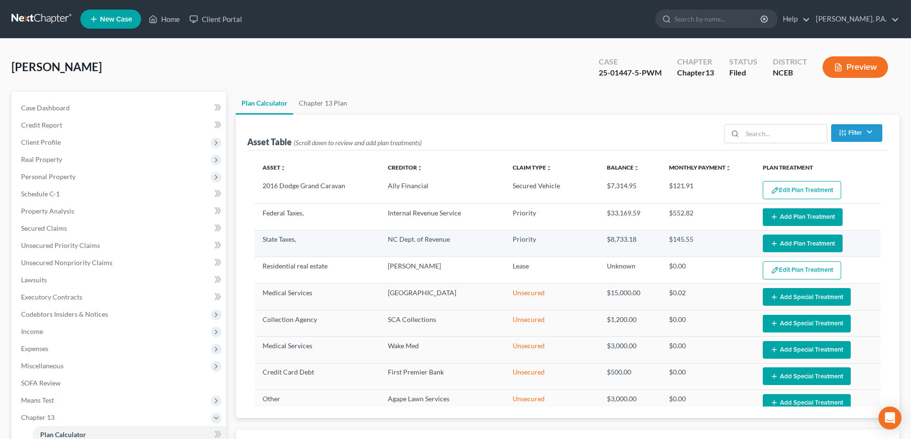
click at [772, 244] on line "button" at bounding box center [774, 244] width 4 height 0
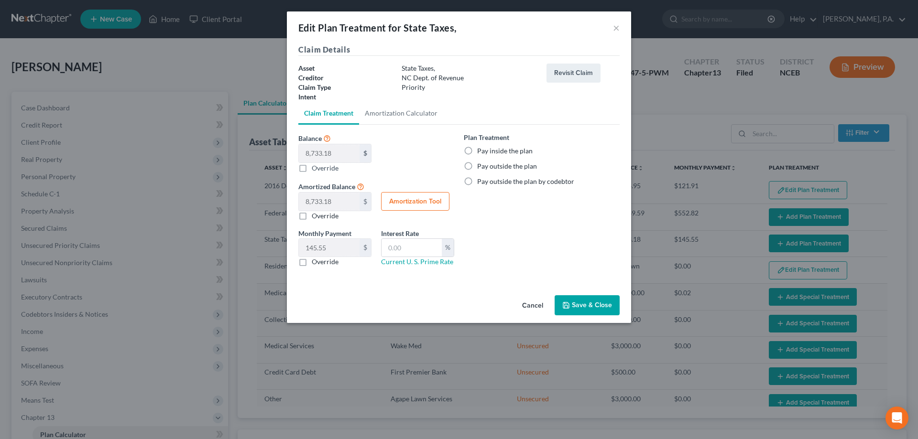
click at [411, 198] on button "Amortization Tool" at bounding box center [415, 201] width 68 height 19
type input "8,733.18"
type input "60"
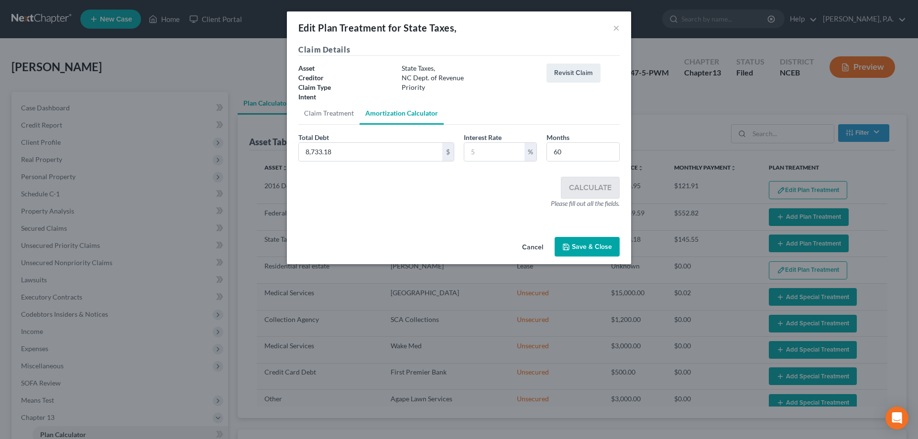
click at [463, 152] on div "Interest Rate %" at bounding box center [500, 146] width 83 height 29
click at [471, 152] on input "text" at bounding box center [494, 152] width 60 height 18
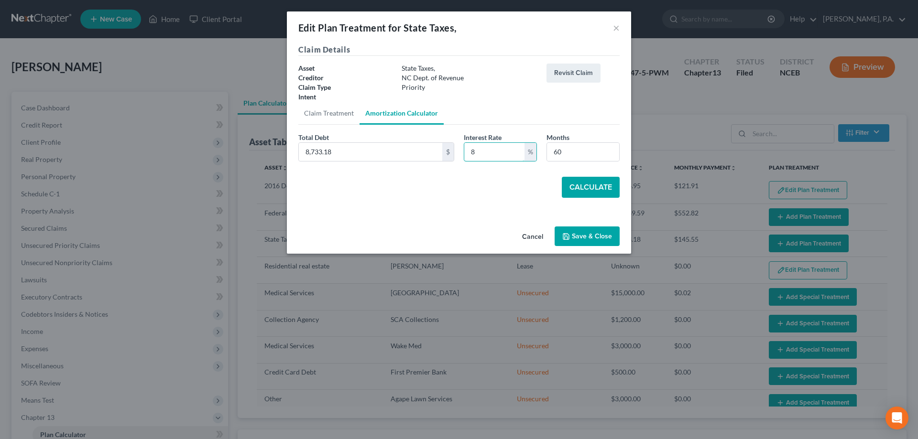
type input "8"
click at [582, 195] on button "Calculate" at bounding box center [591, 187] width 58 height 21
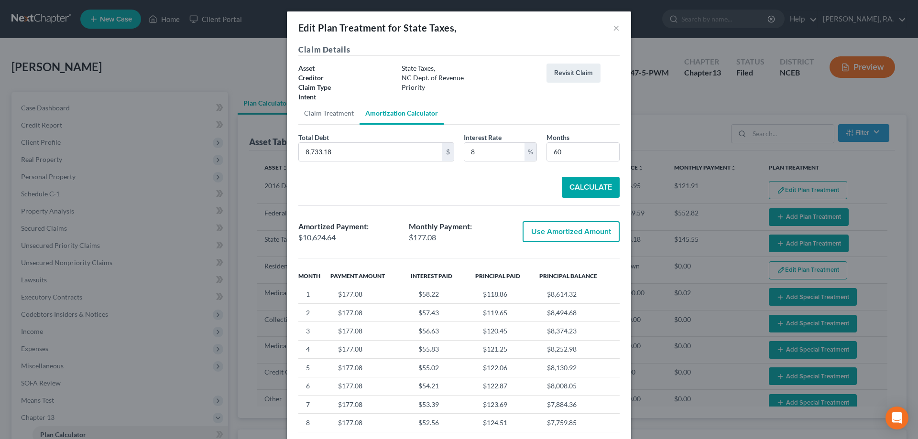
click at [552, 226] on button "Use Amortized Amount" at bounding box center [571, 231] width 97 height 21
type input "10,624.64"
checkbox input "true"
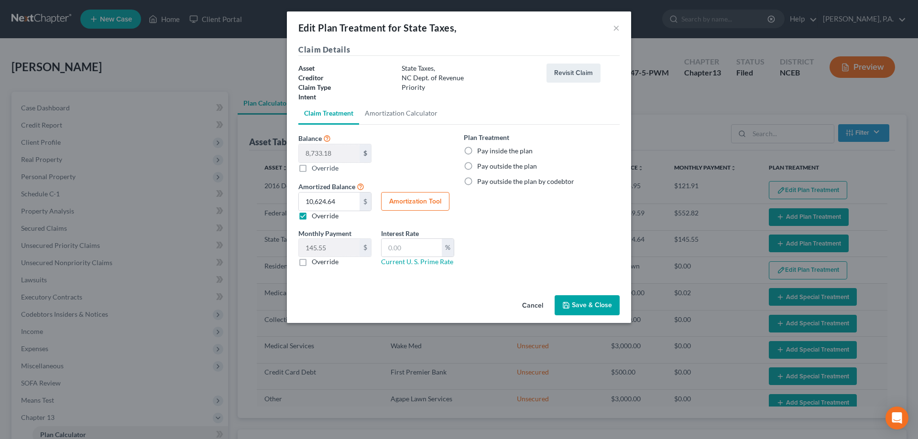
click at [496, 147] on label "Pay inside the plan" at bounding box center [504, 151] width 55 height 10
click at [487, 147] on input "Pay inside the plan" at bounding box center [484, 149] width 6 height 6
radio input "true"
click at [575, 307] on button "Save & Close" at bounding box center [587, 306] width 65 height 20
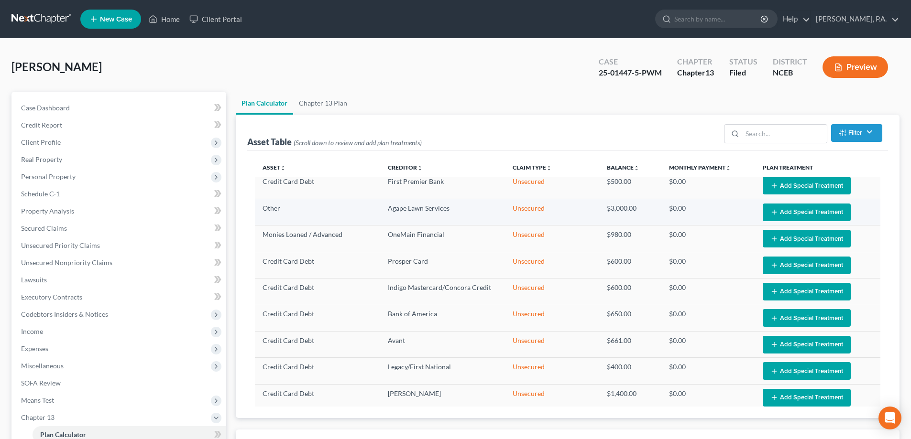
select select "59"
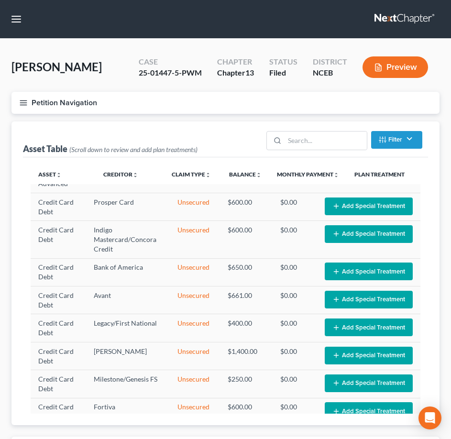
scroll to position [317, 0]
